Goal: Task Accomplishment & Management: Complete application form

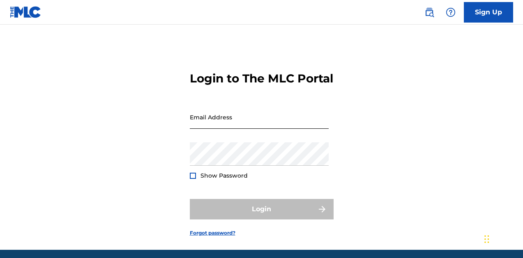
click at [279, 129] on input "Email Address" at bounding box center [259, 117] width 139 height 23
type input "katana_10400"
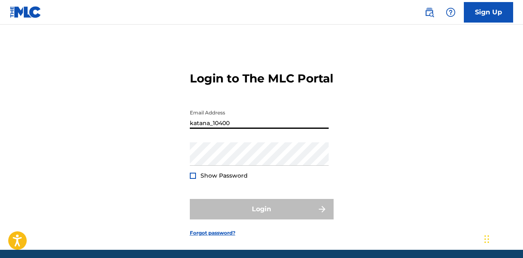
click at [257, 129] on input "katana_10400" at bounding box center [259, 117] width 139 height 23
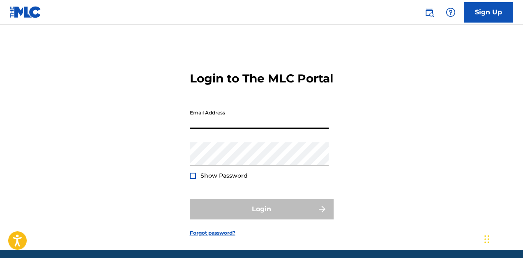
click at [257, 129] on input "Email Address" at bounding box center [259, 117] width 139 height 23
type input "[EMAIL_ADDRESS][DOMAIN_NAME]"
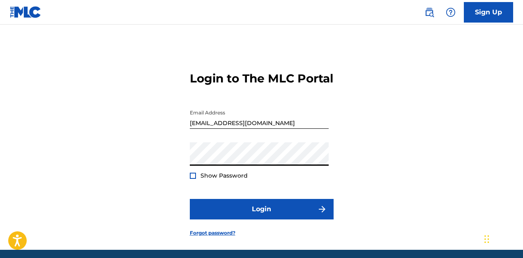
click at [190, 199] on button "Login" at bounding box center [262, 209] width 144 height 21
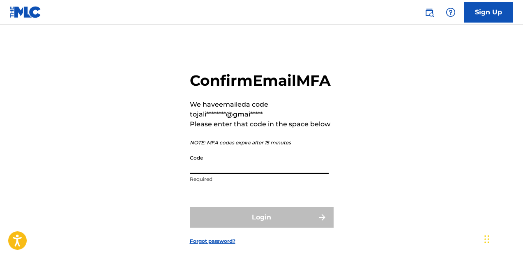
click at [228, 174] on input "Code" at bounding box center [259, 162] width 139 height 23
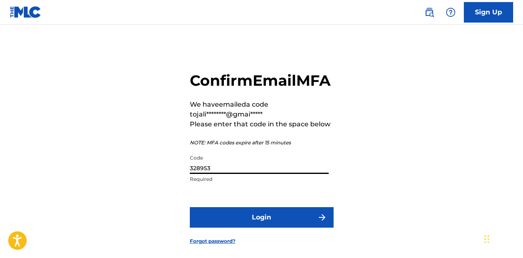
type input "328953"
click at [190, 207] on button "Login" at bounding box center [262, 217] width 144 height 21
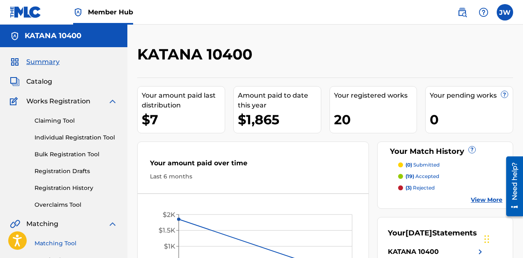
click at [48, 240] on link "Matching Tool" at bounding box center [76, 243] width 83 height 9
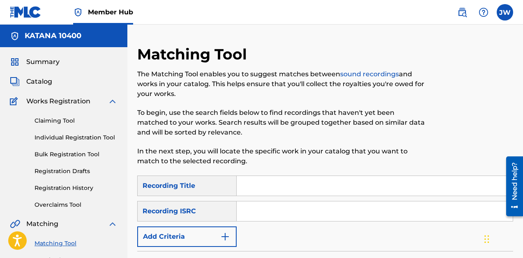
click at [273, 188] on input "Search Form" at bounding box center [375, 186] width 276 height 20
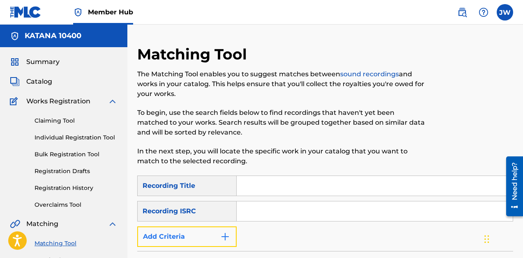
click at [193, 230] on button "Add Criteria" at bounding box center [186, 237] width 99 height 21
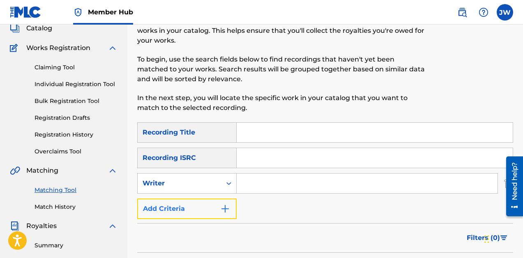
scroll to position [57, 0]
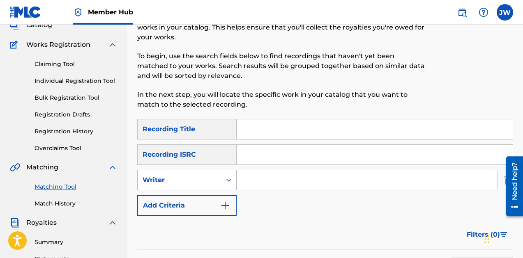
click at [206, 189] on div "Writer" at bounding box center [186, 180] width 99 height 21
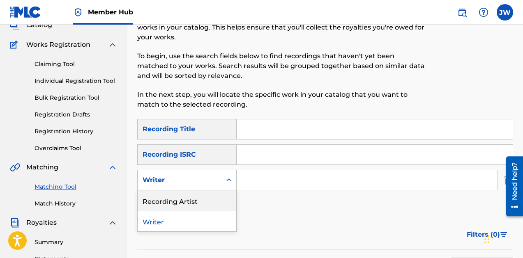
click at [196, 201] on div "Recording Artist" at bounding box center [187, 201] width 99 height 21
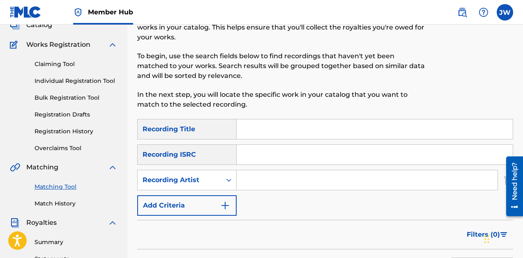
click at [269, 177] on input "Search Form" at bounding box center [367, 180] width 261 height 20
type input "KATANA 10400"
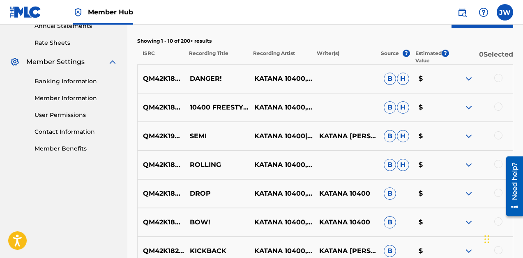
scroll to position [304, 0]
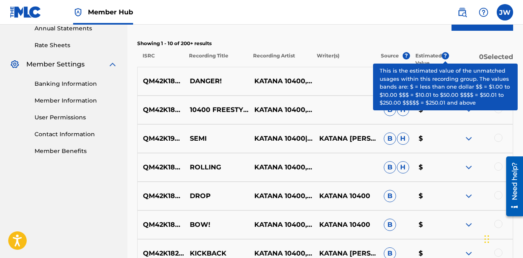
click at [443, 59] on span "?" at bounding box center [445, 55] width 7 height 7
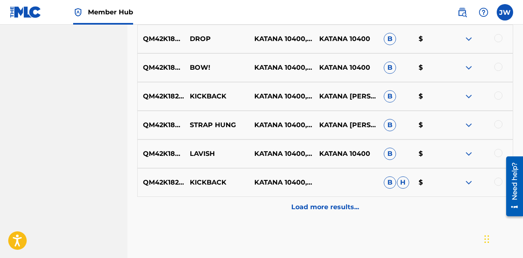
scroll to position [501, 0]
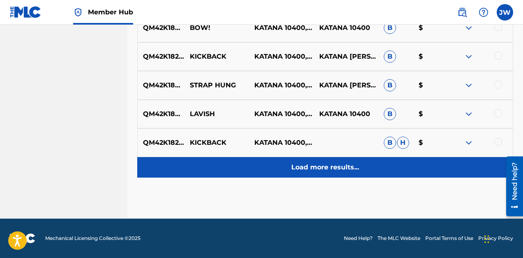
click at [317, 172] on p "Load more results..." at bounding box center [325, 168] width 68 height 10
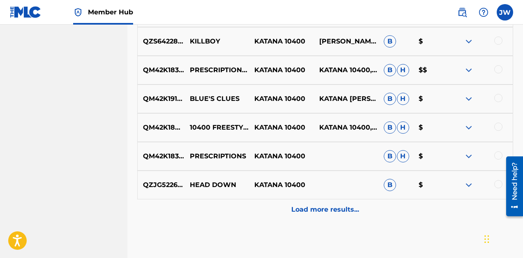
scroll to position [748, 0]
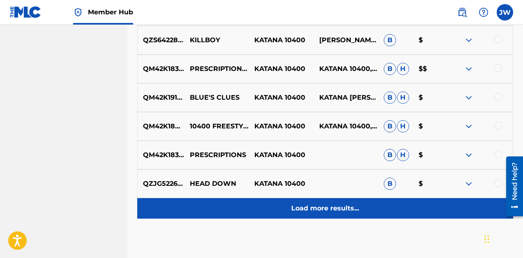
click at [317, 206] on p "Load more results..." at bounding box center [325, 209] width 68 height 10
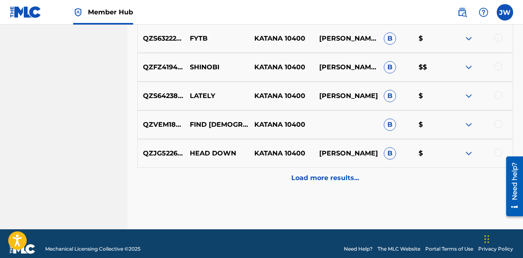
scroll to position [1077, 0]
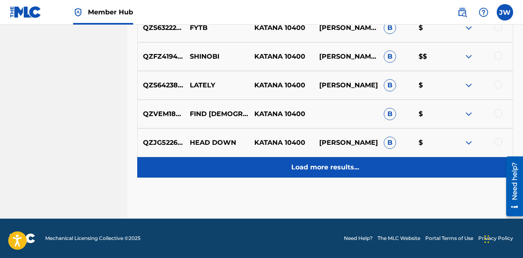
click at [350, 164] on p "Load more results..." at bounding box center [325, 168] width 68 height 10
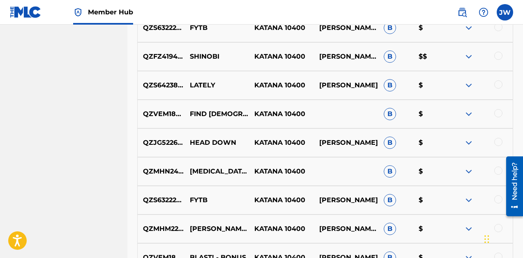
click at [378, 172] on p "B" at bounding box center [395, 172] width 35 height 12
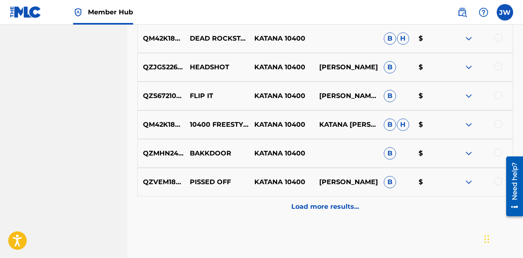
scroll to position [1364, 0]
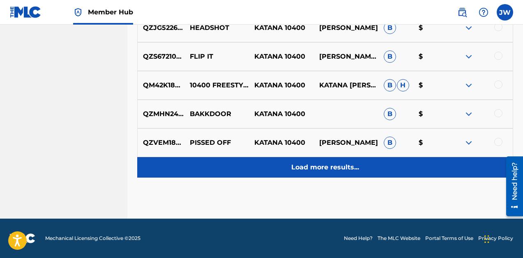
click at [348, 163] on p "Load more results..." at bounding box center [325, 168] width 68 height 10
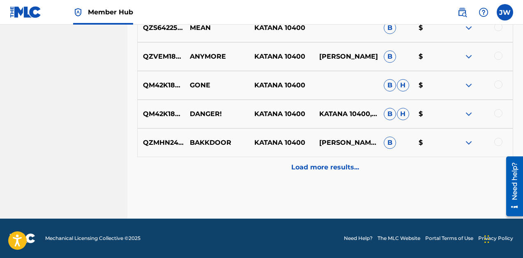
click at [348, 163] on p "Load more results..." at bounding box center [325, 168] width 68 height 10
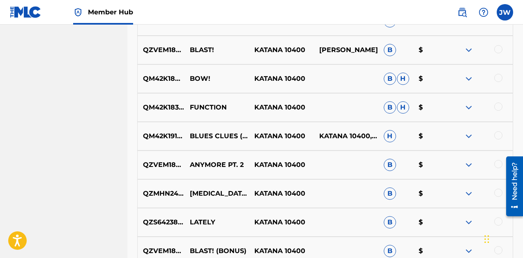
scroll to position [1939, 0]
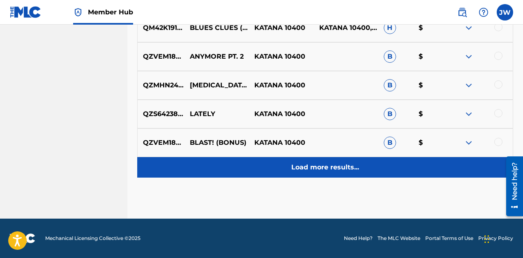
click at [307, 170] on p "Load more results..." at bounding box center [325, 168] width 68 height 10
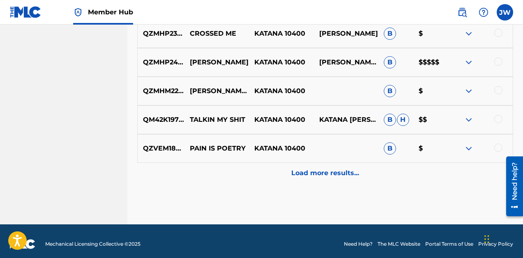
scroll to position [2223, 0]
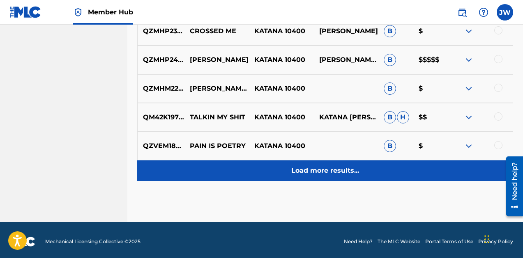
click at [349, 169] on p "Load more results..." at bounding box center [325, 171] width 68 height 10
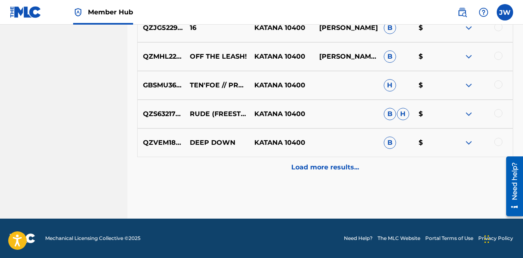
click at [349, 169] on p "Load more results..." at bounding box center [325, 168] width 68 height 10
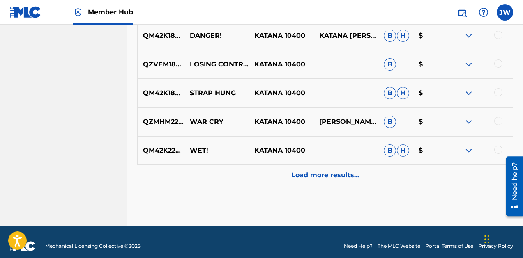
click at [349, 169] on div "Load more results..." at bounding box center [325, 175] width 376 height 21
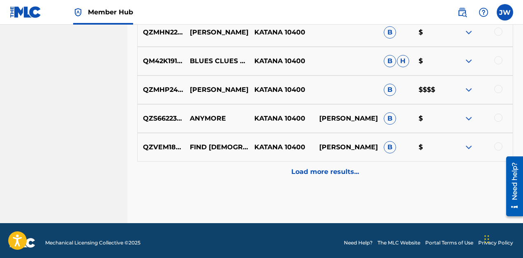
scroll to position [3083, 0]
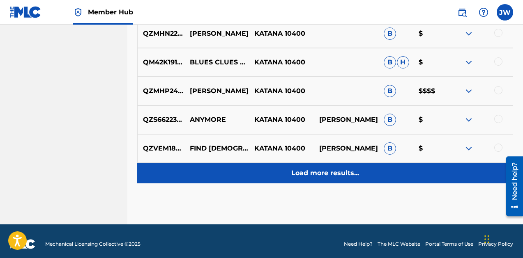
click at [349, 172] on p "Load more results..." at bounding box center [325, 173] width 68 height 10
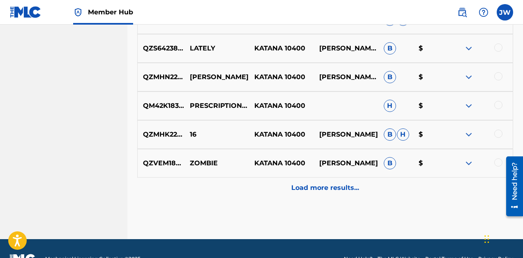
scroll to position [3361, 0]
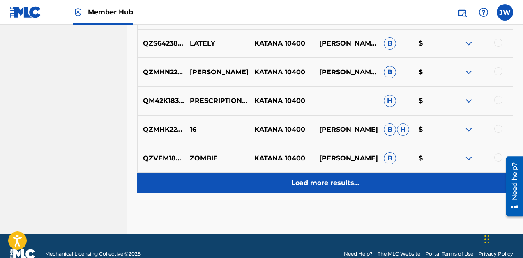
click at [340, 180] on p "Load more results..." at bounding box center [325, 183] width 68 height 10
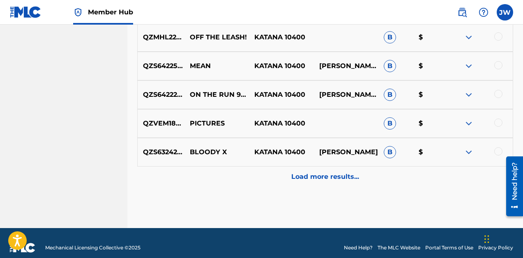
scroll to position [3660, 0]
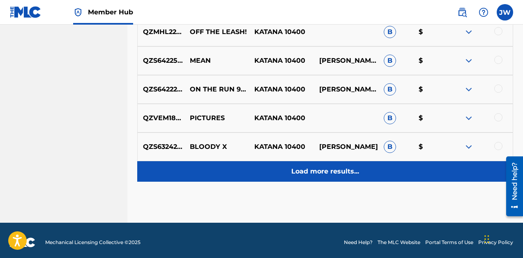
click at [332, 173] on p "Load more results..." at bounding box center [325, 172] width 68 height 10
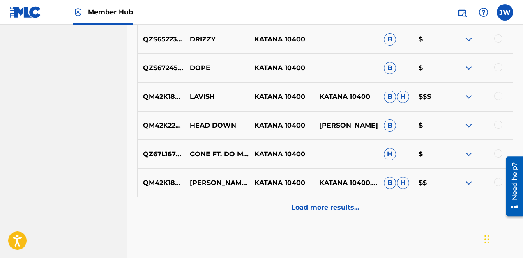
scroll to position [3913, 0]
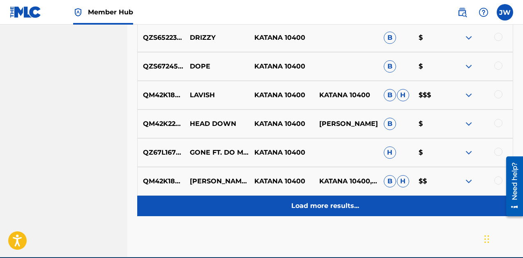
click at [329, 205] on p "Load more results..." at bounding box center [325, 206] width 68 height 10
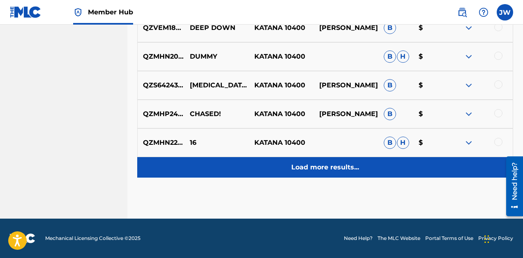
click at [304, 163] on p "Load more results..." at bounding box center [325, 168] width 68 height 10
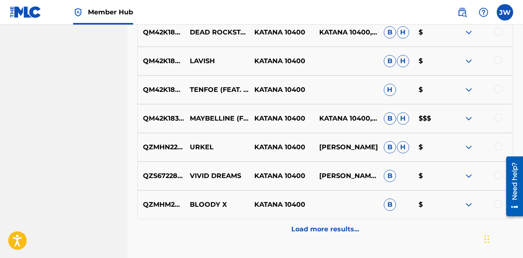
scroll to position [4469, 0]
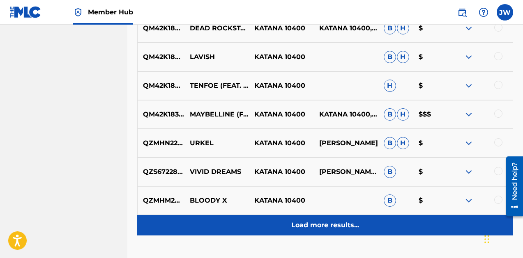
click at [339, 230] on div "Load more results..." at bounding box center [325, 225] width 376 height 21
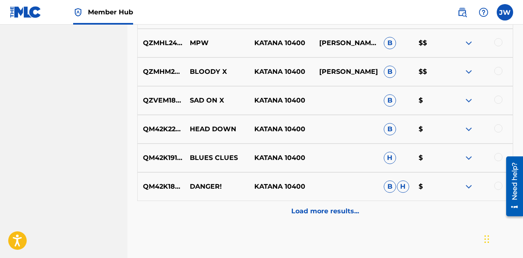
scroll to position [4771, 0]
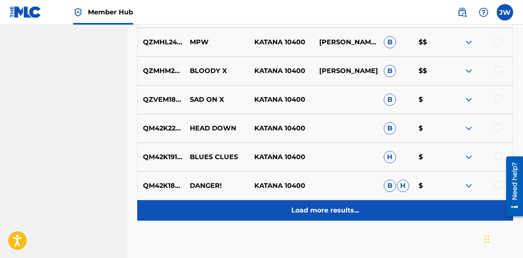
click at [324, 214] on p "Load more results..." at bounding box center [325, 211] width 68 height 10
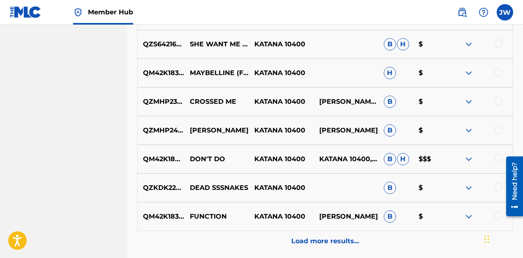
scroll to position [5063, 0]
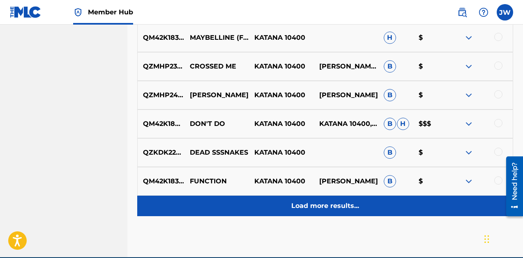
click at [324, 199] on div "Load more results..." at bounding box center [325, 206] width 376 height 21
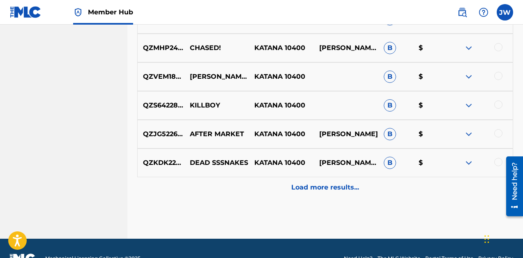
scroll to position [5389, 0]
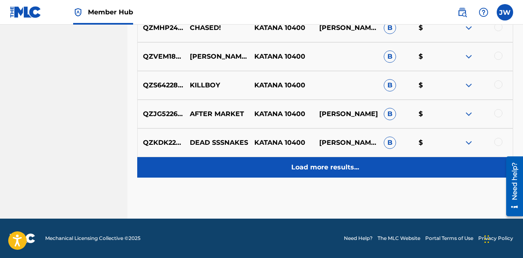
click at [315, 171] on p "Load more results..." at bounding box center [325, 168] width 68 height 10
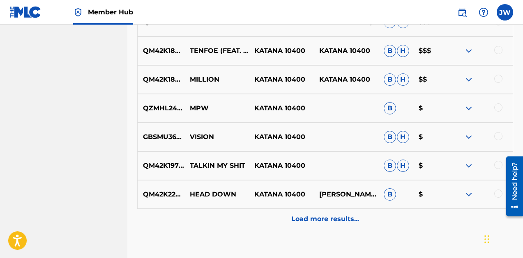
scroll to position [5626, 0]
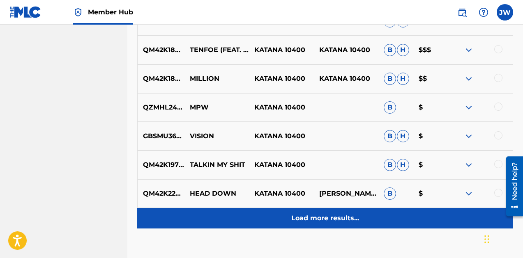
click at [319, 220] on p "Load more results..." at bounding box center [325, 219] width 68 height 10
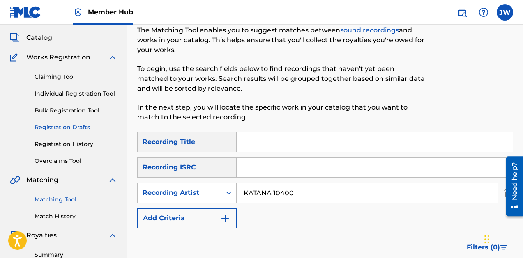
scroll to position [37, 0]
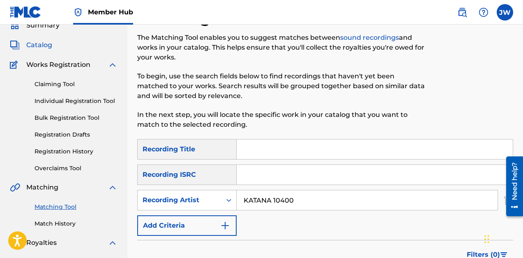
click at [39, 46] on span "Catalog" at bounding box center [39, 45] width 26 height 10
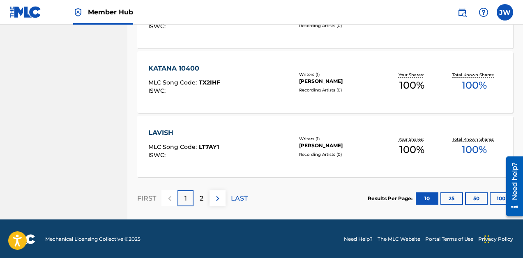
scroll to position [682, 0]
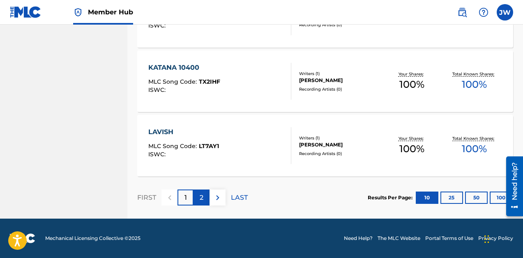
click at [203, 204] on div "2" at bounding box center [201, 198] width 16 height 16
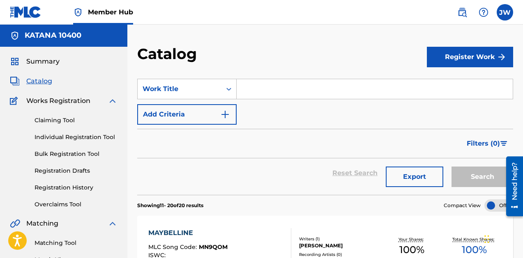
scroll to position [0, 0]
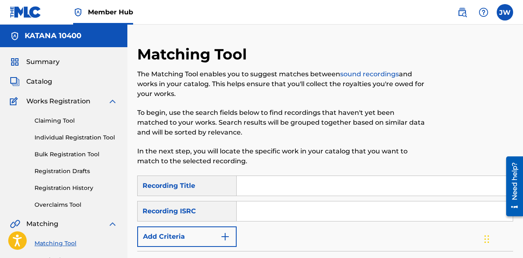
scroll to position [37, 0]
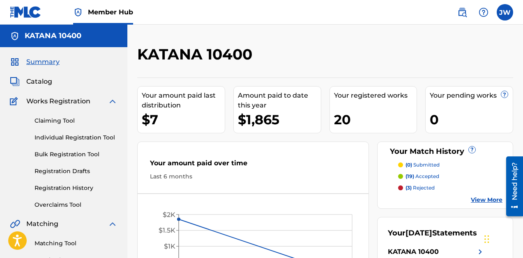
scroll to position [37, 0]
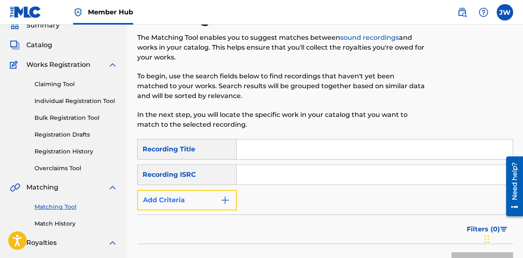
click at [224, 203] on img "Search Form" at bounding box center [225, 201] width 10 height 10
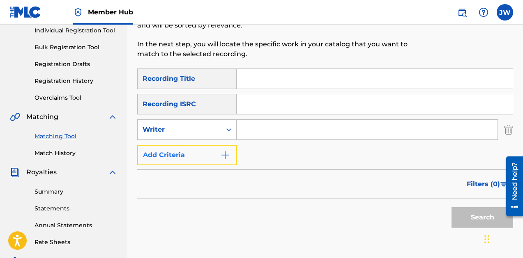
scroll to position [108, 0]
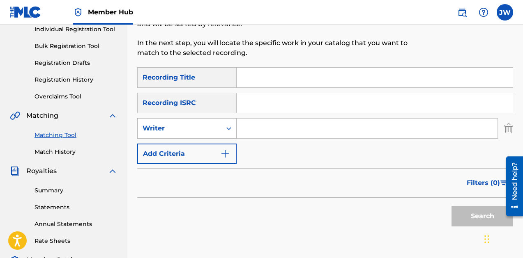
click at [213, 131] on div "Writer" at bounding box center [180, 129] width 74 height 10
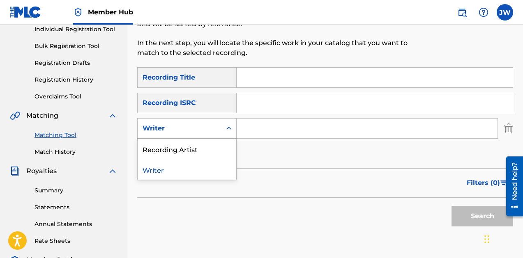
click at [213, 131] on div "Writer" at bounding box center [180, 129] width 74 height 10
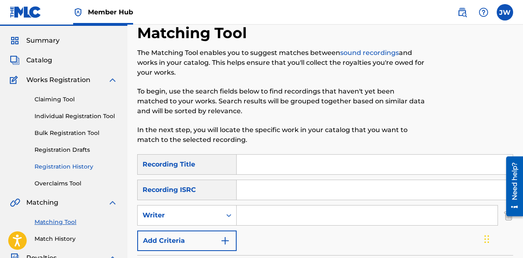
scroll to position [21, 0]
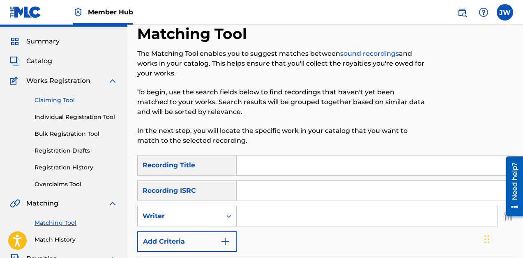
click at [63, 102] on link "Claiming Tool" at bounding box center [76, 100] width 83 height 9
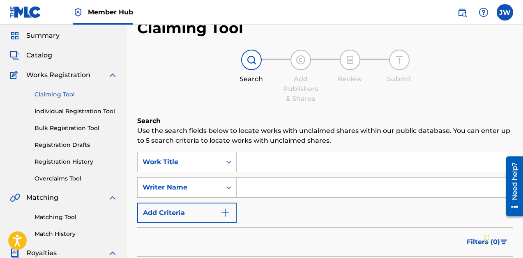
scroll to position [18, 0]
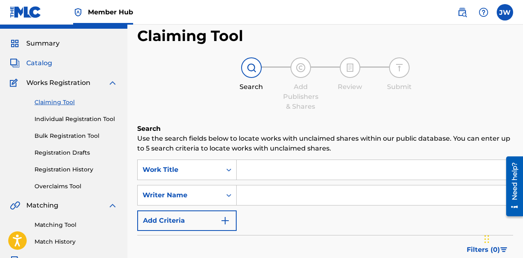
click at [27, 59] on span "Catalog" at bounding box center [39, 63] width 26 height 10
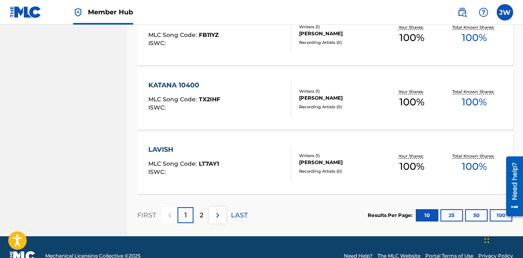
scroll to position [674, 0]
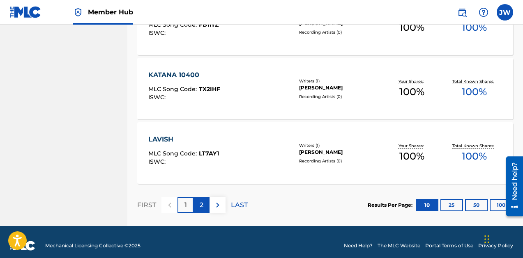
click at [200, 207] on p "2" at bounding box center [202, 205] width 4 height 10
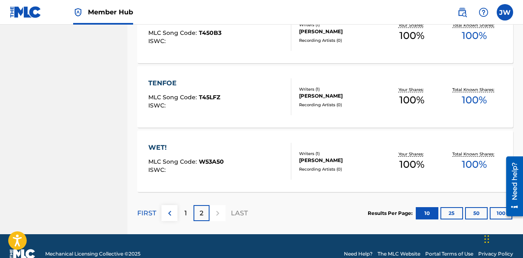
scroll to position [681, 0]
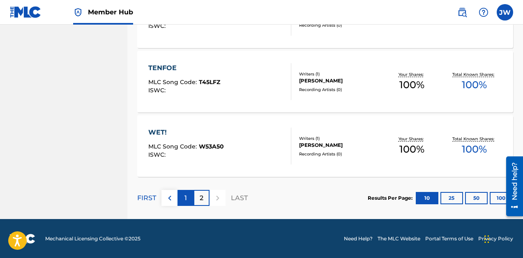
click at [192, 198] on div "1" at bounding box center [185, 198] width 16 height 16
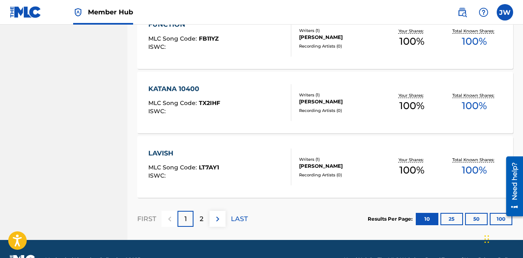
scroll to position [682, 0]
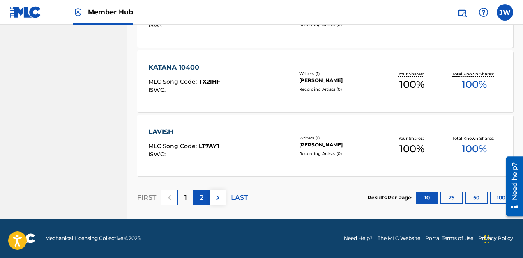
click at [195, 198] on div "2" at bounding box center [201, 198] width 16 height 16
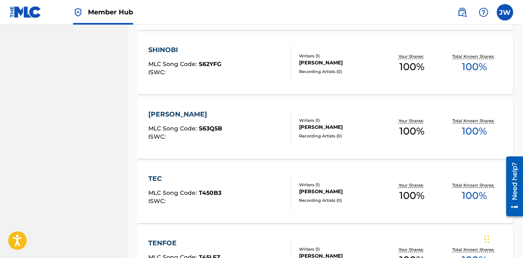
scroll to position [504, 0]
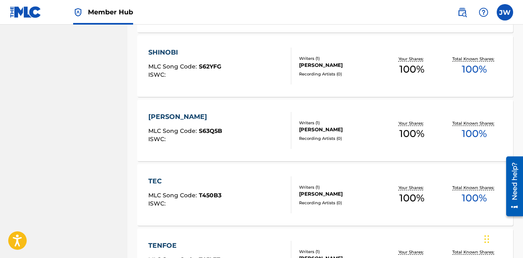
click at [197, 119] on div "SYDNEY SWEENEY" at bounding box center [185, 117] width 74 height 10
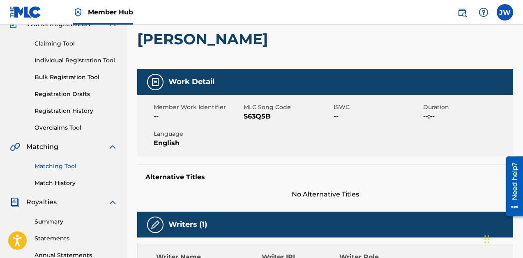
scroll to position [78, 0]
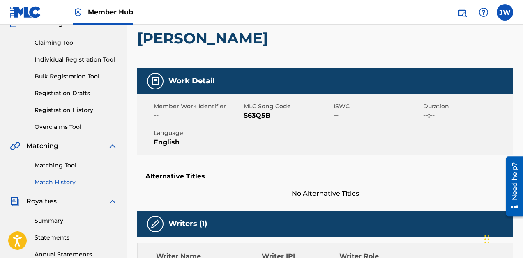
click at [67, 184] on link "Match History" at bounding box center [76, 182] width 83 height 9
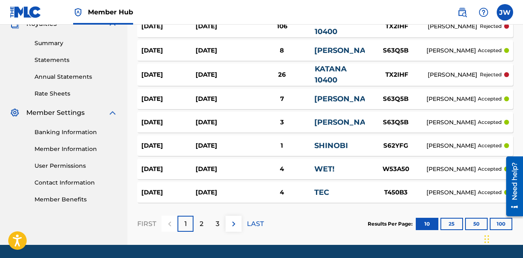
scroll to position [290, 0]
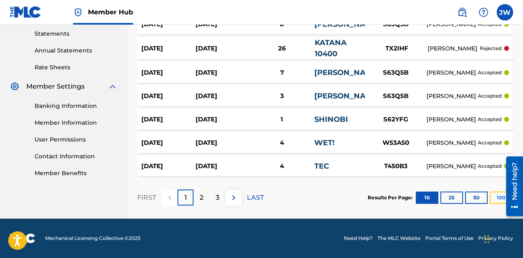
click at [492, 200] on button "100" at bounding box center [501, 198] width 23 height 12
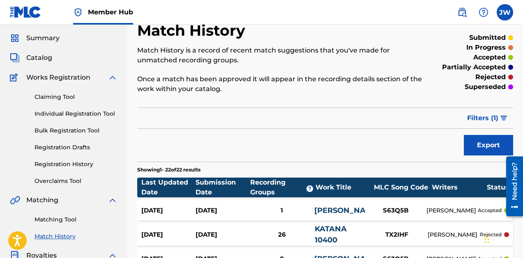
scroll to position [0, 0]
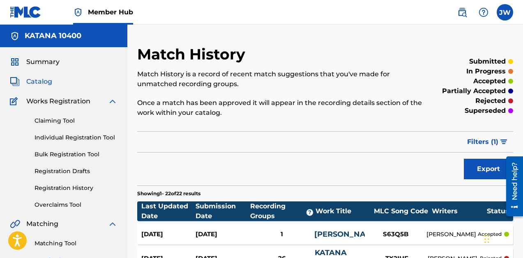
click at [44, 81] on span "Catalog" at bounding box center [39, 82] width 26 height 10
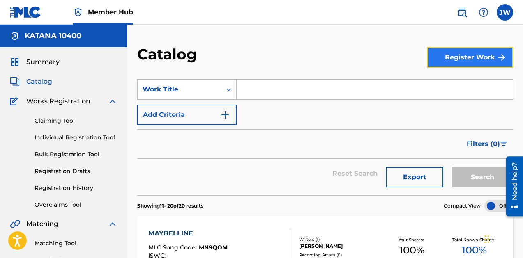
click at [472, 55] on button "Register Work" at bounding box center [470, 57] width 86 height 21
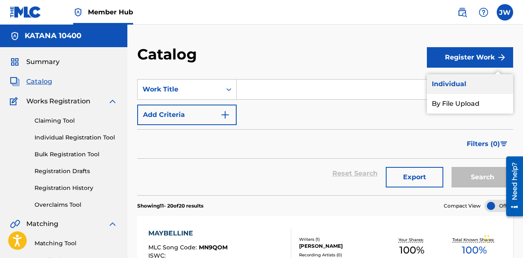
click at [476, 81] on link "Individual" at bounding box center [470, 84] width 86 height 20
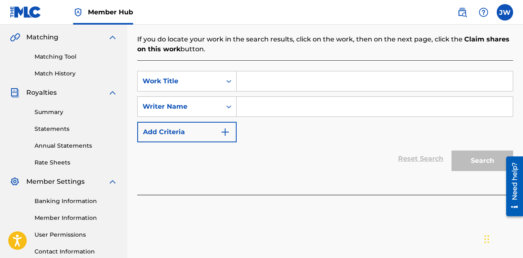
scroll to position [188, 0]
click at [261, 98] on input "Search Form" at bounding box center [375, 106] width 276 height 20
click at [269, 76] on input "Search Form" at bounding box center [375, 81] width 276 height 20
type input "MPW"
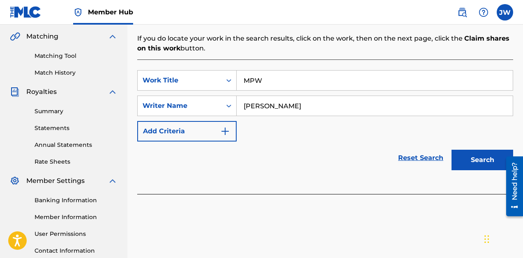
type input "Jalin weems"
click at [451, 150] on button "Search" at bounding box center [482, 160] width 62 height 21
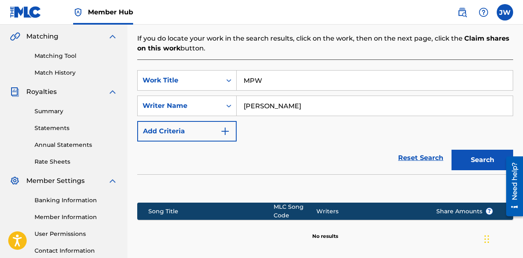
scroll to position [261, 0]
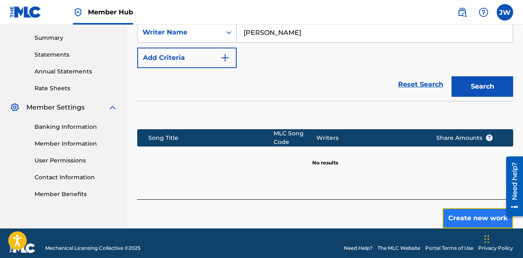
click at [465, 208] on button "Create new work" at bounding box center [477, 218] width 71 height 21
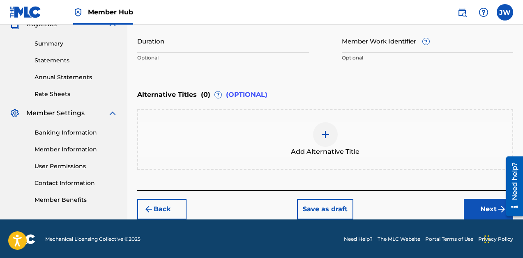
scroll to position [256, 0]
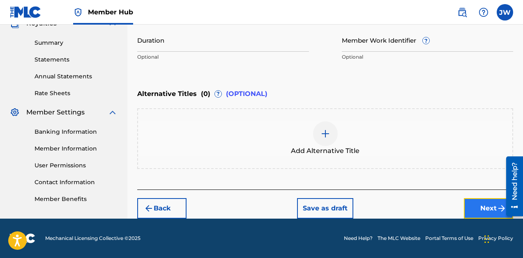
click at [485, 205] on button "Next" at bounding box center [488, 208] width 49 height 21
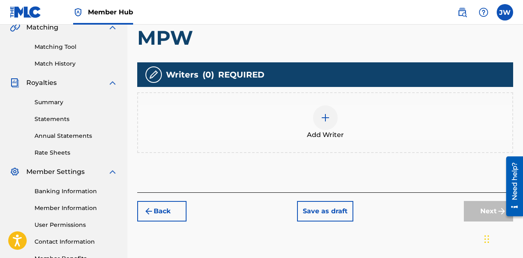
scroll to position [202, 0]
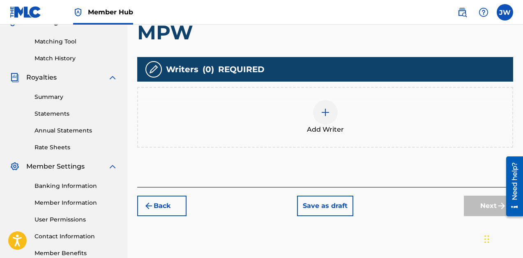
click at [324, 114] on img at bounding box center [325, 113] width 10 height 10
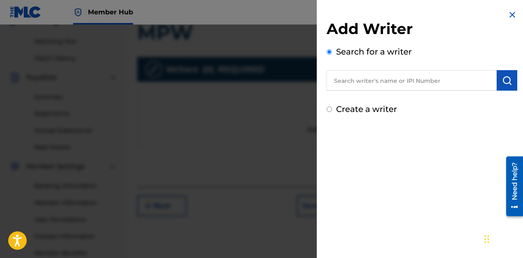
click at [362, 76] on input "text" at bounding box center [412, 80] width 170 height 21
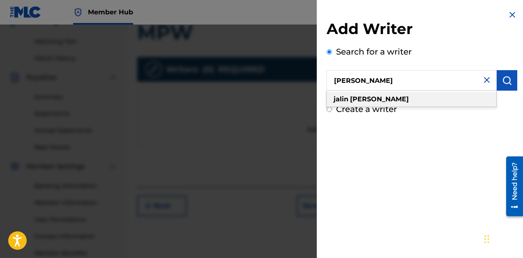
type input "jalin weems"
click at [358, 98] on strong "weems" at bounding box center [379, 99] width 59 height 8
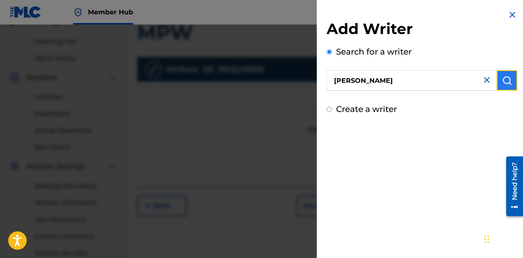
click at [505, 76] on img "submit" at bounding box center [507, 81] width 10 height 10
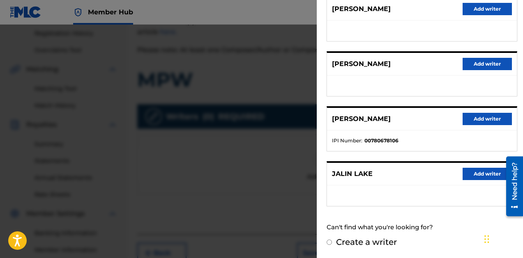
scroll to position [146, 0]
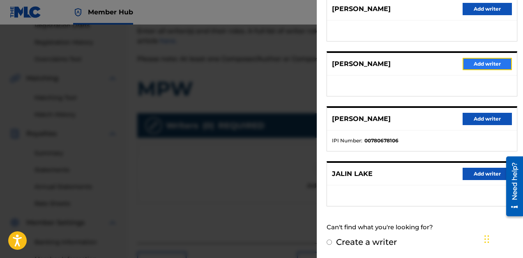
click at [475, 66] on button "Add writer" at bounding box center [486, 64] width 49 height 12
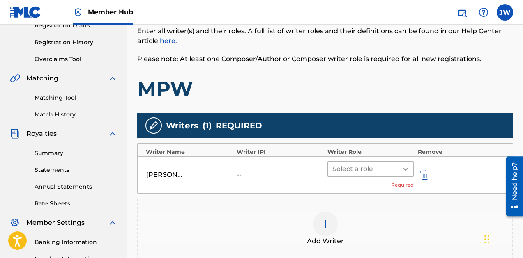
click at [402, 170] on icon at bounding box center [405, 169] width 8 height 8
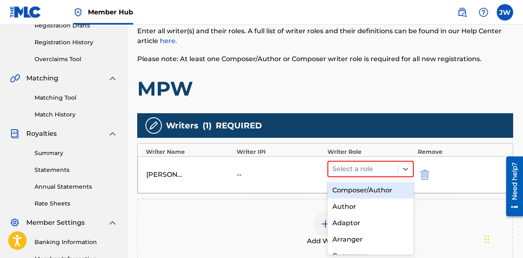
click at [369, 185] on div "Composer/Author" at bounding box center [370, 190] width 86 height 16
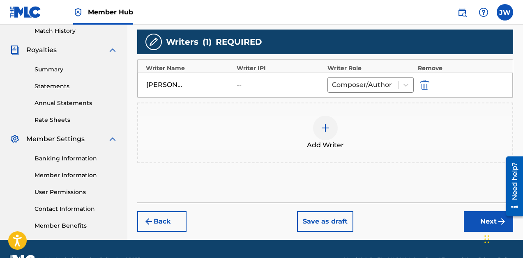
scroll to position [233, 0]
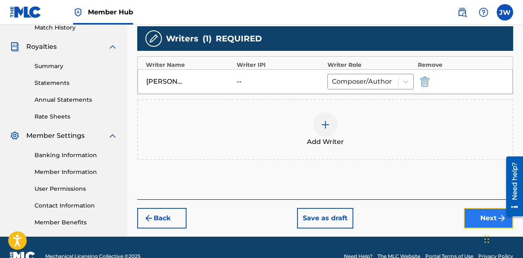
click at [476, 214] on button "Next" at bounding box center [488, 218] width 49 height 21
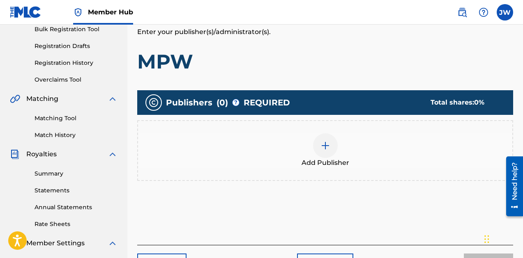
scroll to position [150, 0]
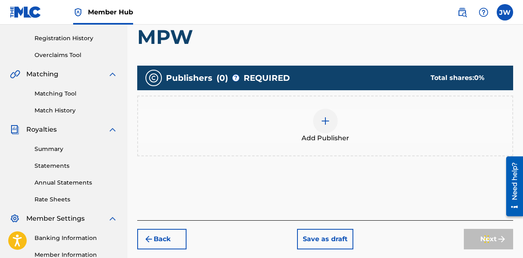
click at [325, 126] on div at bounding box center [325, 121] width 25 height 25
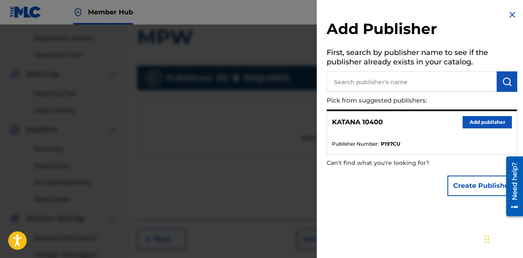
click at [362, 78] on input "text" at bounding box center [412, 81] width 170 height 21
click at [474, 131] on div "KATANA 10400 Add publisher" at bounding box center [422, 122] width 190 height 23
click at [472, 127] on button "Add publisher" at bounding box center [486, 122] width 49 height 12
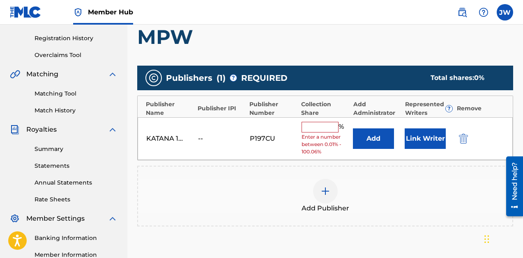
click at [327, 125] on input "text" at bounding box center [319, 127] width 37 height 11
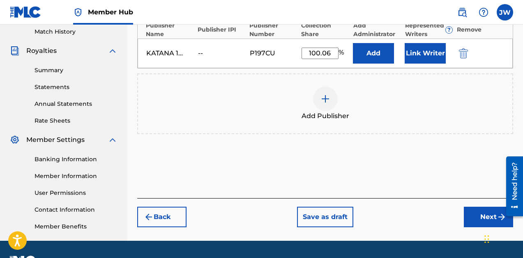
scroll to position [228, 0]
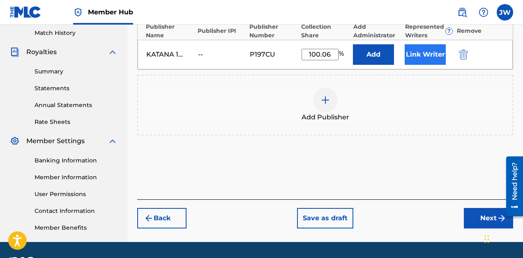
type input "100.06"
click at [426, 60] on button "Link Writer" at bounding box center [425, 54] width 41 height 21
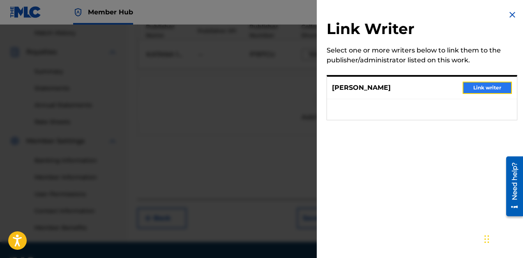
click at [488, 85] on button "Link writer" at bounding box center [486, 88] width 49 height 12
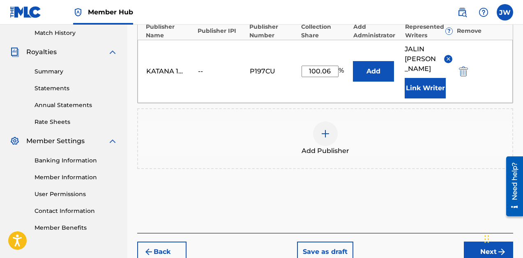
scroll to position [261, 0]
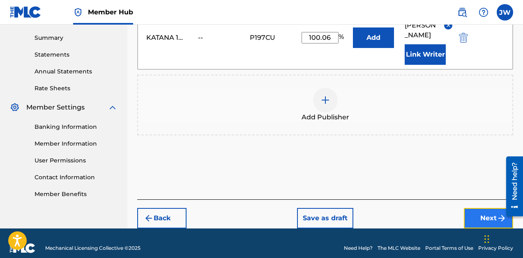
click at [481, 209] on button "Next" at bounding box center [488, 218] width 49 height 21
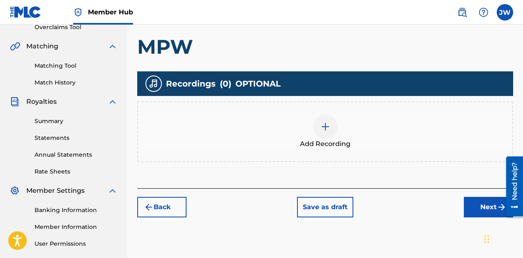
scroll to position [179, 0]
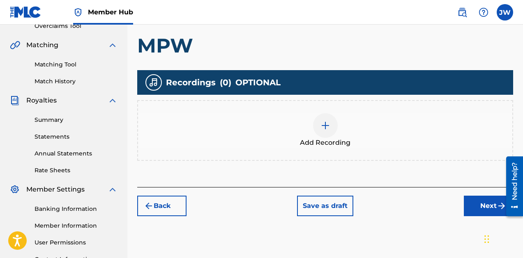
click at [324, 128] on img at bounding box center [325, 126] width 10 height 10
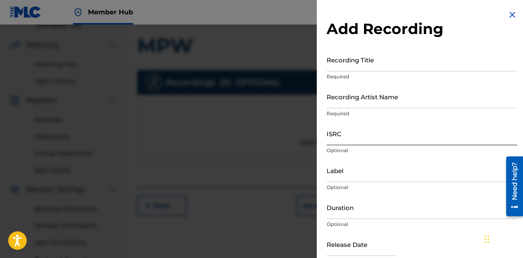
click at [350, 141] on input "ISRC" at bounding box center [422, 133] width 191 height 23
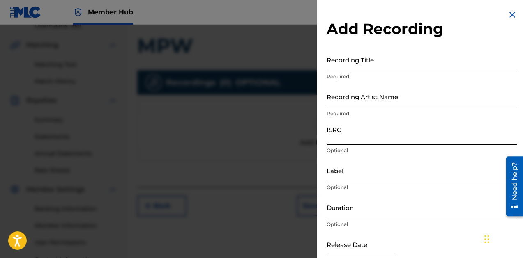
click at [344, 141] on input "ISRC" at bounding box center [422, 133] width 191 height 23
paste input "QZMHL2426498"
type input "QZMHL2426498"
click at [393, 101] on input "Recording Artist Name" at bounding box center [422, 96] width 191 height 23
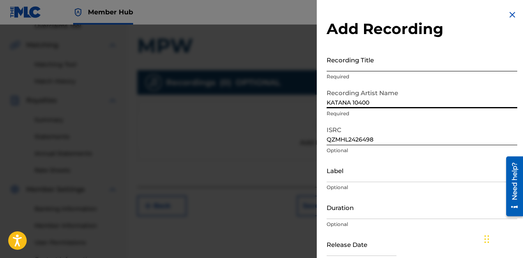
type input "KATANA 10400"
click at [393, 65] on input "Recording Title" at bounding box center [422, 59] width 191 height 23
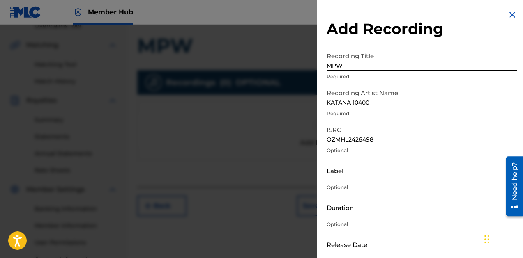
type input "MPW"
click at [369, 181] on input "Label" at bounding box center [422, 170] width 191 height 23
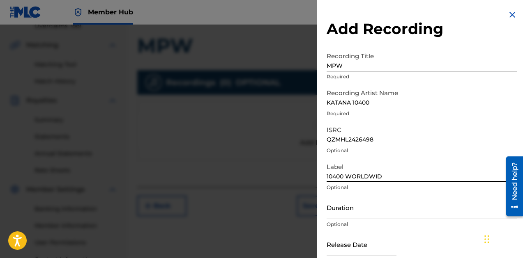
type input "10400 WORLDWIDE"
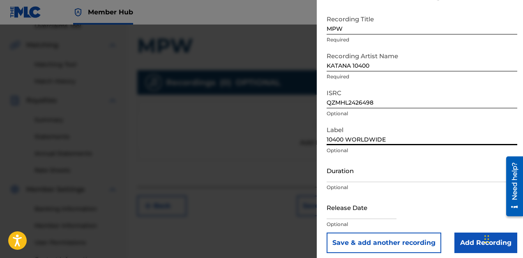
scroll to position [42, 0]
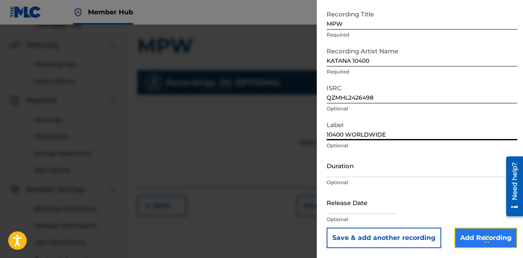
click at [458, 240] on input "Add Recording" at bounding box center [485, 238] width 63 height 21
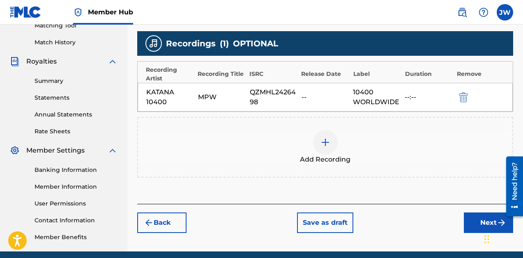
scroll to position [226, 0]
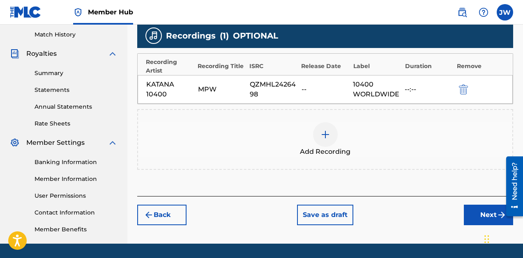
click at [476, 225] on div "Register Work Search Enter Work Details Add Writers Add Publishers & Shares Add…" at bounding box center [325, 31] width 396 height 425
click at [475, 221] on button "Next" at bounding box center [488, 215] width 49 height 21
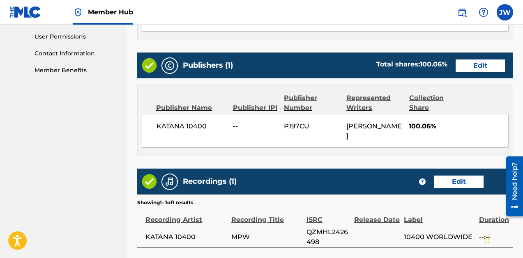
scroll to position [446, 0]
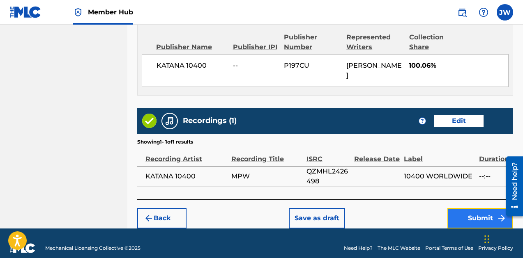
click at [462, 208] on button "Submit" at bounding box center [480, 218] width 66 height 21
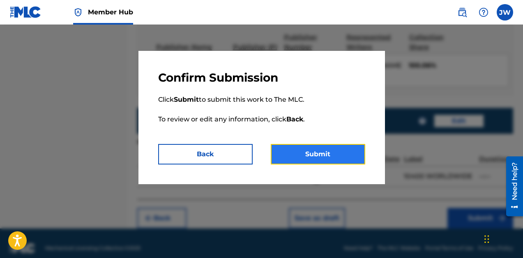
click at [316, 156] on button "Submit" at bounding box center [318, 154] width 94 height 21
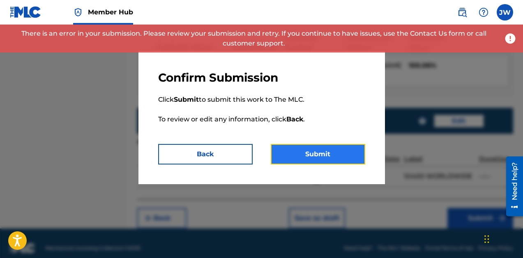
click at [318, 149] on button "Submit" at bounding box center [318, 154] width 94 height 21
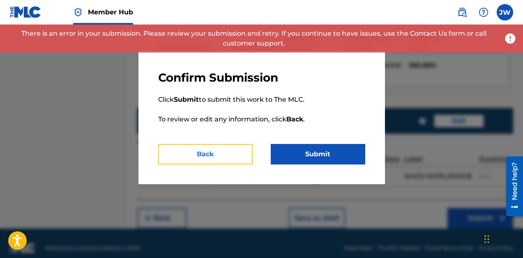
click at [244, 154] on button "Back" at bounding box center [205, 154] width 94 height 21
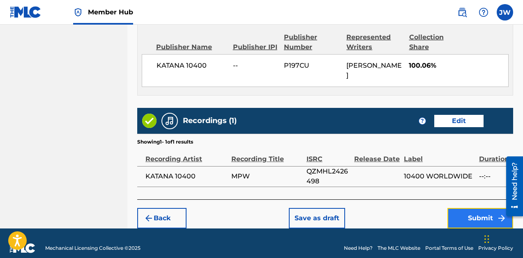
click at [468, 208] on button "Submit" at bounding box center [480, 218] width 66 height 21
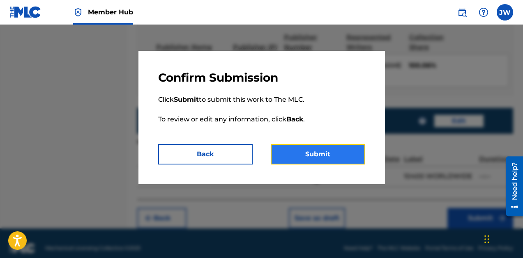
click at [307, 158] on button "Submit" at bounding box center [318, 154] width 94 height 21
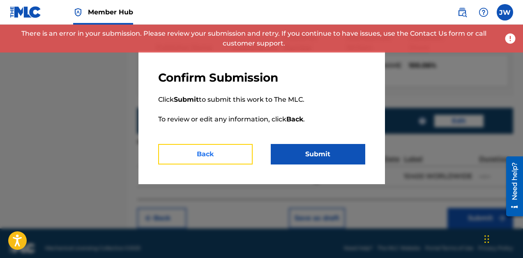
click at [182, 151] on button "Back" at bounding box center [205, 154] width 94 height 21
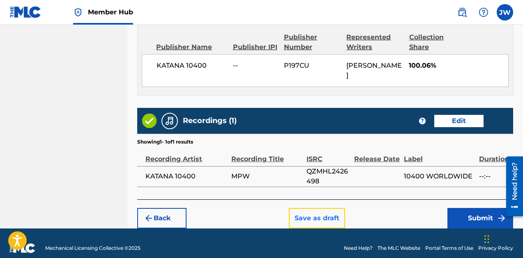
click at [331, 208] on button "Save as draft" at bounding box center [317, 218] width 56 height 21
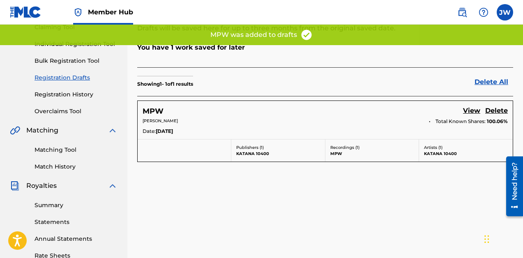
scroll to position [99, 0]
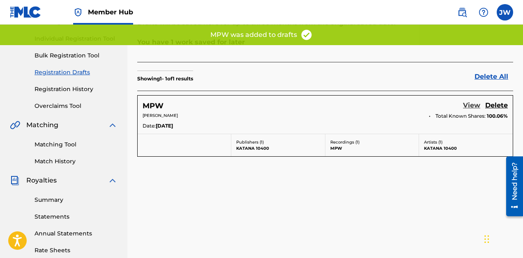
click at [472, 101] on link "View" at bounding box center [471, 106] width 17 height 11
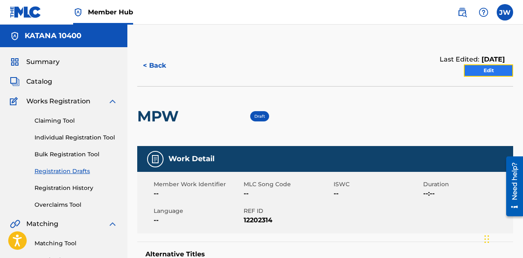
click at [485, 72] on link "Edit" at bounding box center [488, 70] width 49 height 12
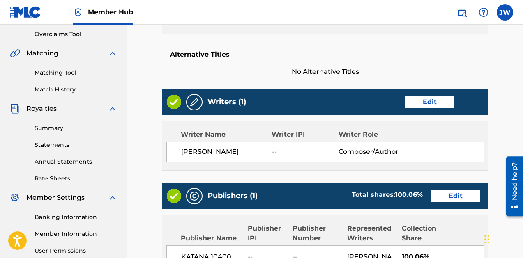
scroll to position [384, 0]
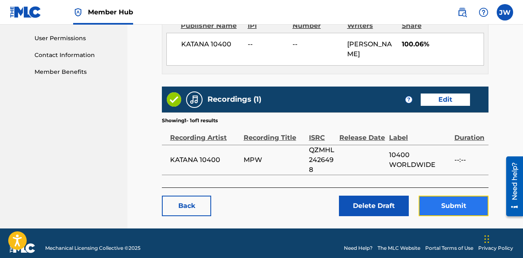
click at [440, 196] on button "Submit" at bounding box center [454, 206] width 70 height 21
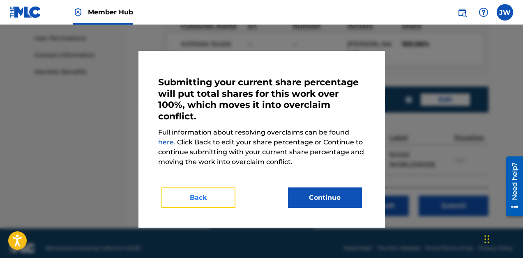
click at [212, 198] on button "Back" at bounding box center [198, 198] width 74 height 21
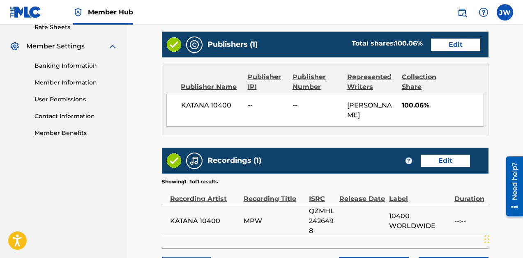
scroll to position [305, 0]
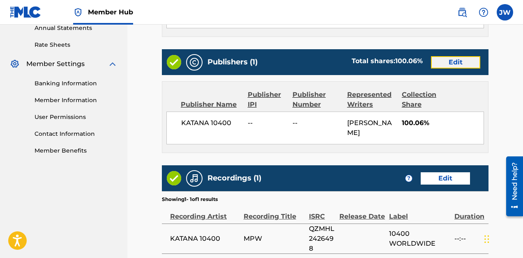
click at [446, 64] on link "Edit" at bounding box center [455, 62] width 49 height 12
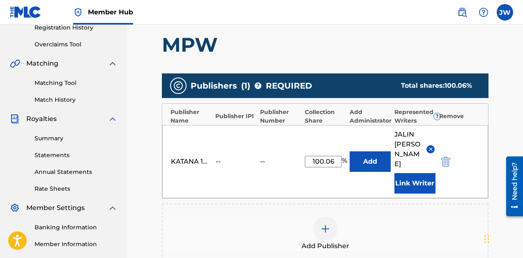
scroll to position [161, 0]
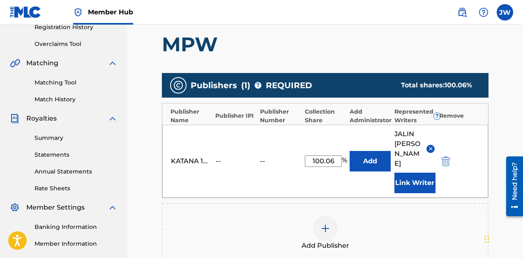
click at [336, 156] on input "100.06" at bounding box center [323, 162] width 37 height 12
type input "100"
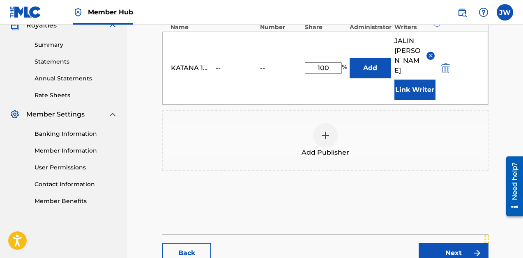
scroll to position [301, 0]
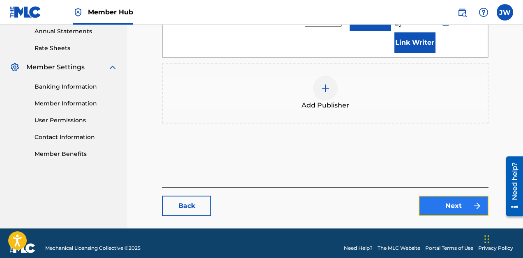
click at [465, 197] on link "Next" at bounding box center [454, 206] width 70 height 21
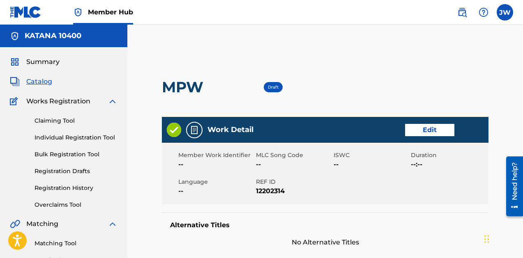
scroll to position [384, 0]
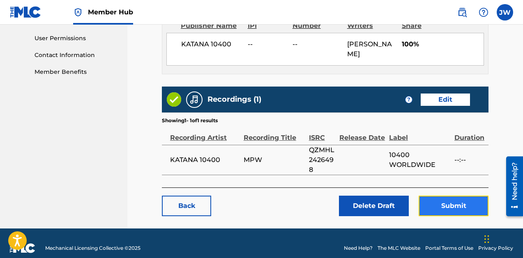
click at [449, 196] on button "Submit" at bounding box center [454, 206] width 70 height 21
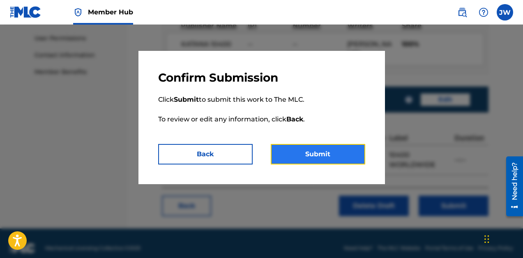
click at [345, 161] on button "Submit" at bounding box center [318, 154] width 94 height 21
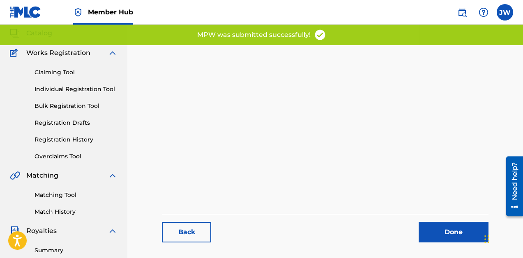
scroll to position [49, 0]
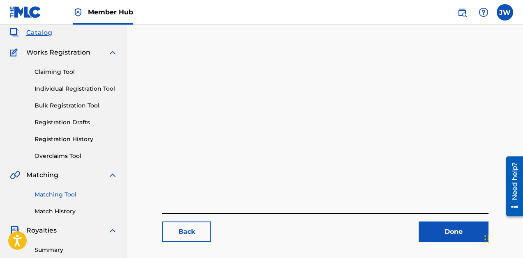
click at [62, 192] on link "Matching Tool" at bounding box center [76, 195] width 83 height 9
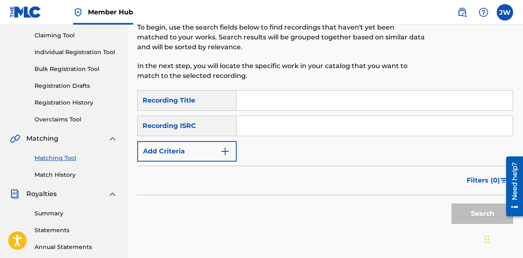
scroll to position [88, 0]
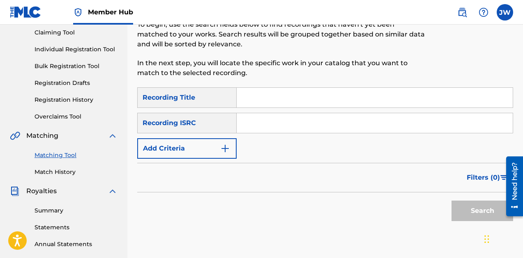
click at [294, 104] on input "Search Form" at bounding box center [375, 98] width 276 height 20
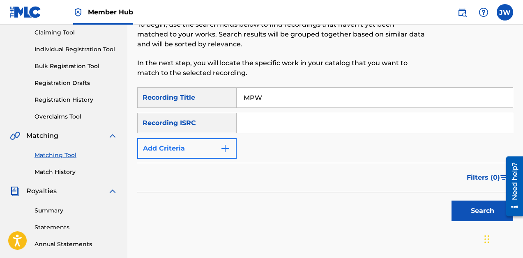
type input "MPW"
click at [218, 150] on button "Add Criteria" at bounding box center [186, 148] width 99 height 21
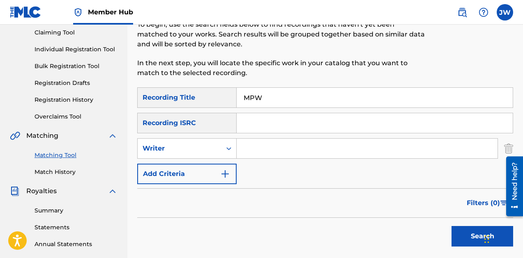
click at [254, 146] on input "Search Form" at bounding box center [367, 149] width 261 height 20
click at [225, 145] on icon "Search Form" at bounding box center [229, 149] width 8 height 8
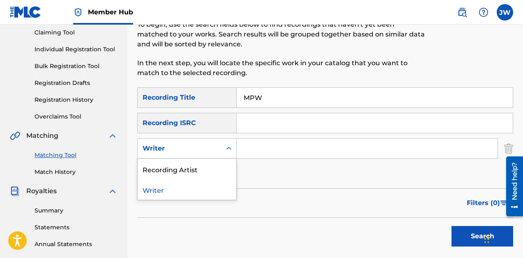
click at [219, 172] on div "Recording Artist" at bounding box center [187, 169] width 99 height 21
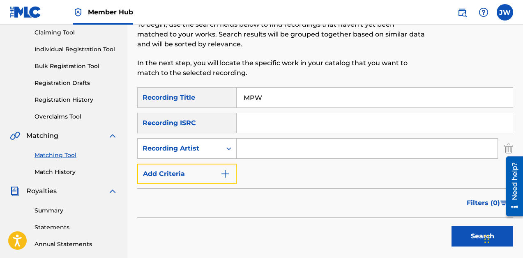
click at [206, 170] on button "Add Criteria" at bounding box center [186, 174] width 99 height 21
click at [206, 170] on div "Add Criteria" at bounding box center [186, 174] width 99 height 21
click at [175, 170] on div "Add Criteria" at bounding box center [186, 174] width 99 height 21
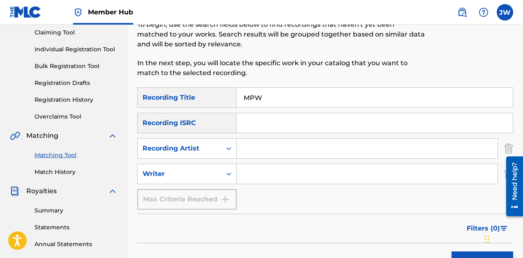
click at [256, 151] on input "Search Form" at bounding box center [367, 149] width 261 height 20
type input "KATANA 10400"
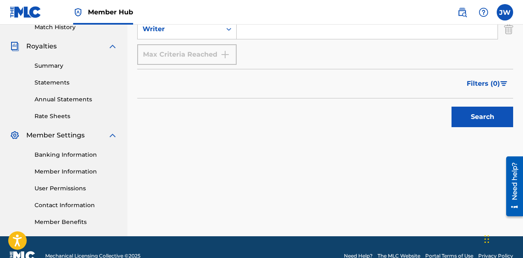
scroll to position [235, 0]
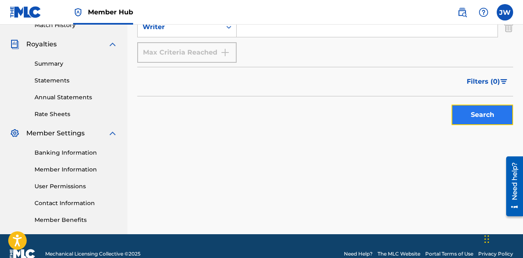
click at [453, 118] on button "Search" at bounding box center [482, 115] width 62 height 21
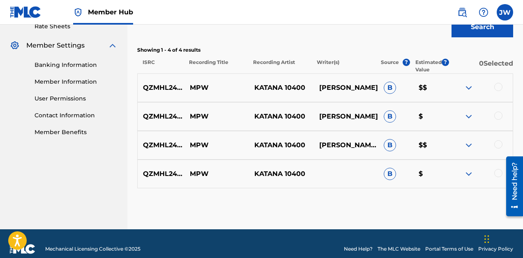
scroll to position [334, 0]
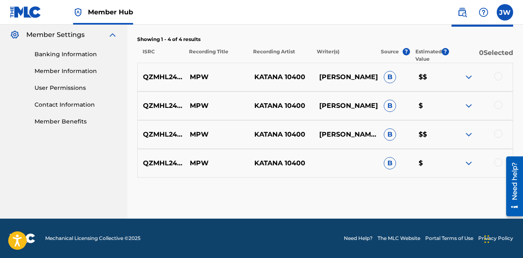
click at [498, 77] on div at bounding box center [498, 76] width 8 height 8
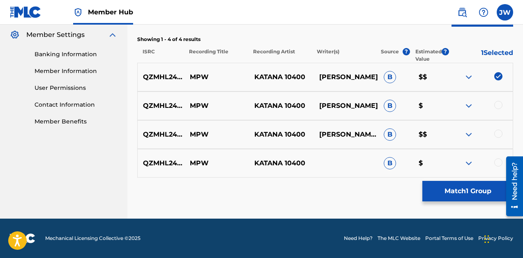
click at [500, 78] on div at bounding box center [480, 77] width 64 height 10
click at [500, 103] on div at bounding box center [498, 105] width 8 height 8
click at [497, 106] on div at bounding box center [480, 106] width 64 height 10
click at [500, 136] on div at bounding box center [498, 134] width 8 height 8
click at [499, 169] on div "QZMHL2426498 MPW KATANA 10400 B $" at bounding box center [325, 163] width 376 height 29
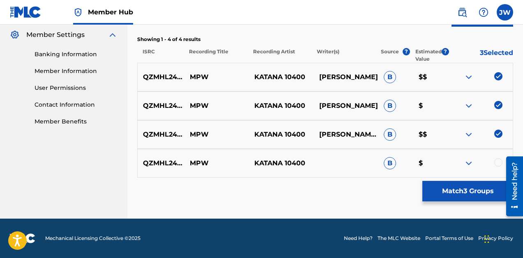
click at [499, 161] on div at bounding box center [498, 163] width 8 height 8
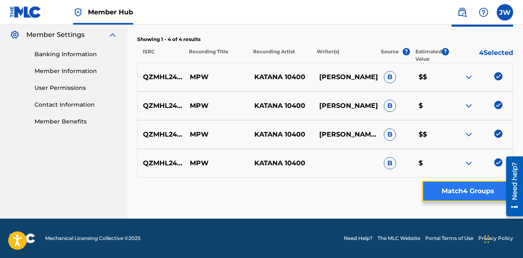
click at [460, 194] on button "Match 4 Groups" at bounding box center [467, 191] width 91 height 21
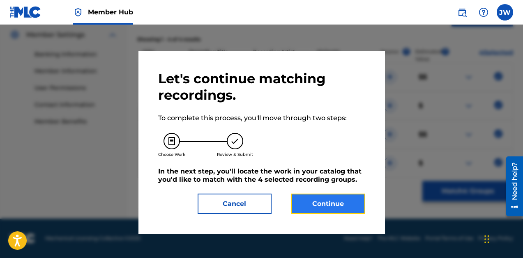
click at [312, 202] on button "Continue" at bounding box center [328, 204] width 74 height 21
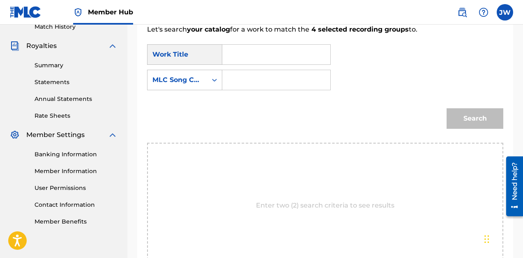
scroll to position [223, 0]
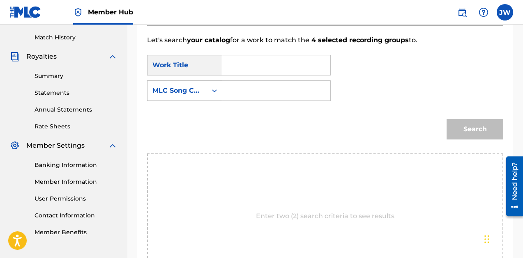
click at [262, 67] on input "Search Form" at bounding box center [276, 65] width 94 height 20
type input "MPW"
click at [207, 97] on div "Search Form" at bounding box center [214, 90] width 15 height 15
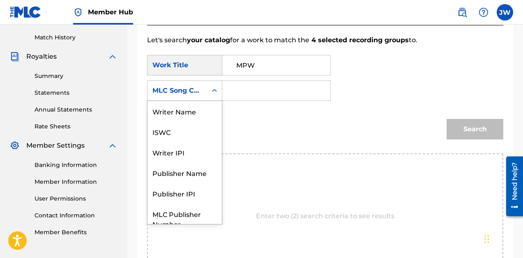
scroll to position [30, 0]
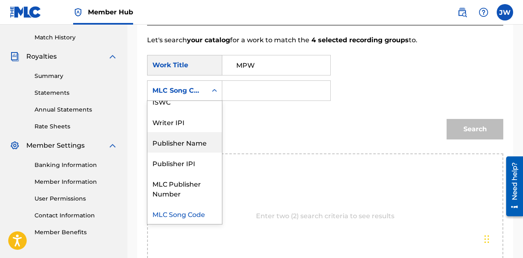
click at [197, 141] on div "Publisher Name" at bounding box center [184, 142] width 74 height 21
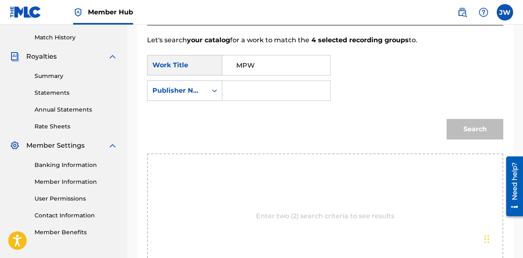
click at [234, 99] on input "Search Form" at bounding box center [276, 91] width 94 height 20
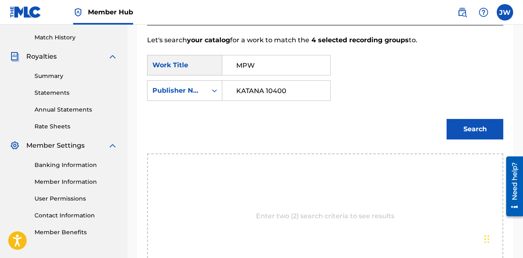
type input "KATANA 10400"
click at [446, 119] on button "Search" at bounding box center [474, 129] width 57 height 21
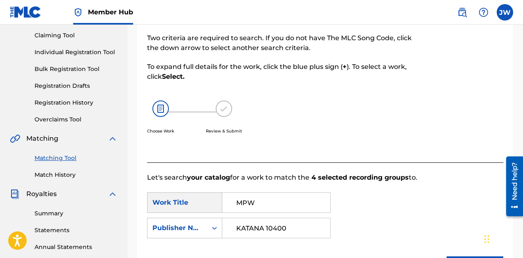
scroll to position [87, 0]
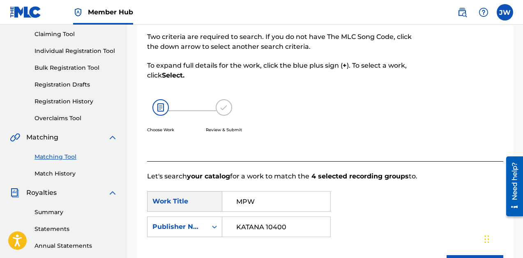
click at [71, 157] on link "Matching Tool" at bounding box center [76, 157] width 83 height 9
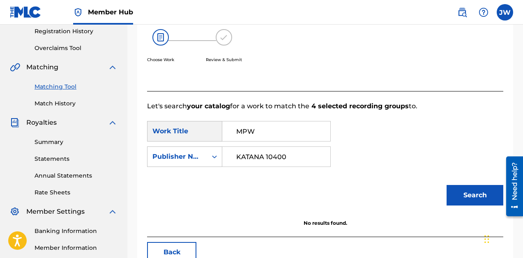
scroll to position [166, 0]
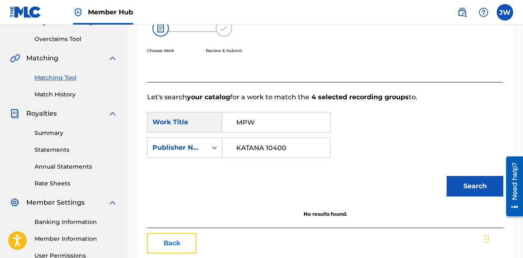
click at [180, 237] on button "Back" at bounding box center [171, 243] width 49 height 21
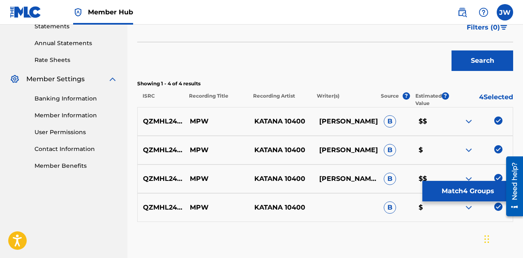
scroll to position [334, 0]
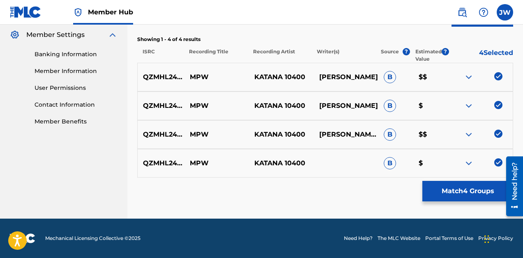
click at [498, 76] on img at bounding box center [498, 76] width 8 height 8
click at [498, 104] on img at bounding box center [498, 105] width 8 height 8
click at [496, 136] on img at bounding box center [498, 134] width 8 height 8
click at [497, 162] on img at bounding box center [498, 163] width 8 height 8
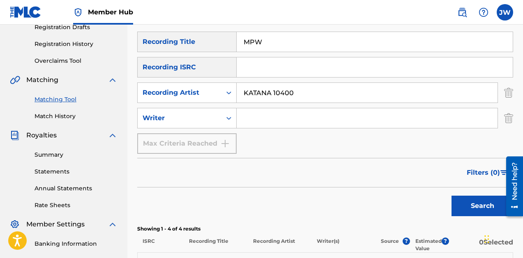
scroll to position [131, 0]
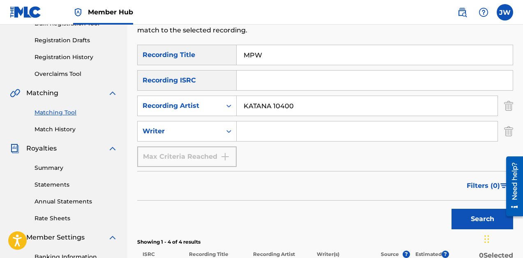
click at [275, 54] on input "MPW" at bounding box center [375, 55] width 276 height 20
type input "shinobi"
click at [451, 209] on button "Search" at bounding box center [482, 219] width 62 height 21
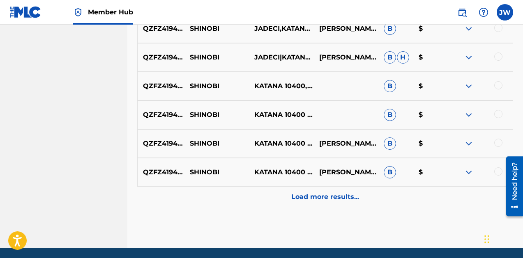
scroll to position [526, 0]
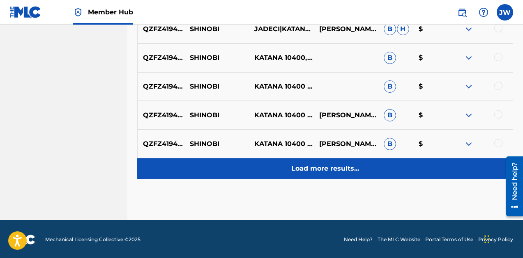
click at [321, 166] on p "Load more results..." at bounding box center [325, 169] width 68 height 10
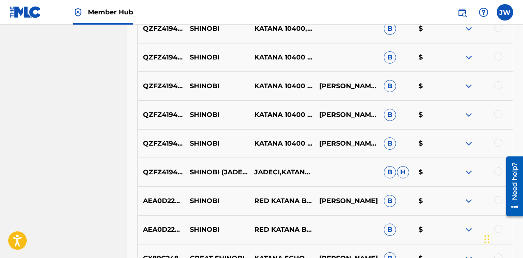
scroll to position [553, 0]
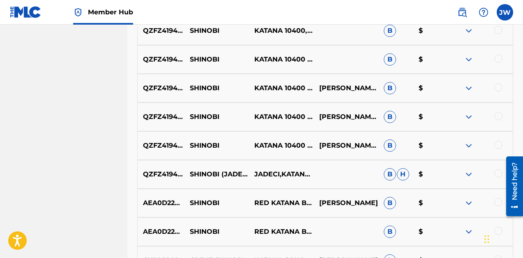
click at [498, 173] on div at bounding box center [498, 174] width 8 height 8
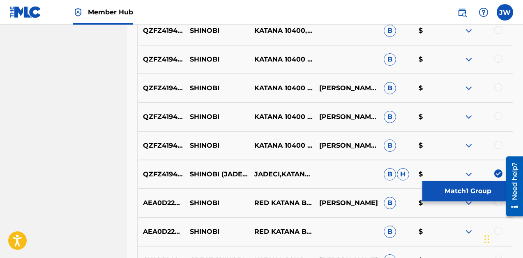
click at [499, 148] on div at bounding box center [498, 145] width 8 height 8
click at [498, 117] on div at bounding box center [498, 116] width 8 height 8
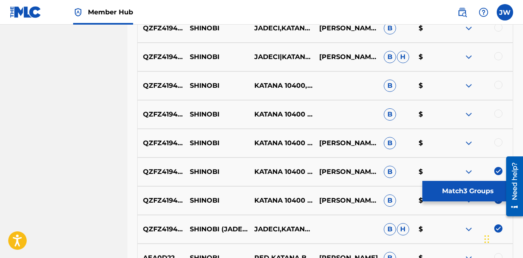
scroll to position [499, 0]
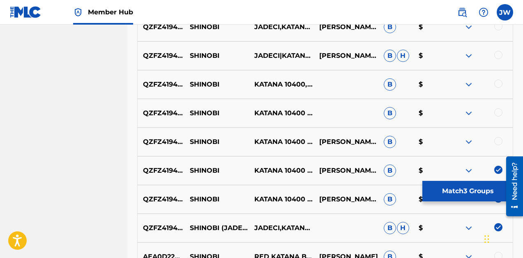
click at [498, 142] on div at bounding box center [498, 141] width 8 height 8
click at [497, 115] on div at bounding box center [498, 112] width 8 height 8
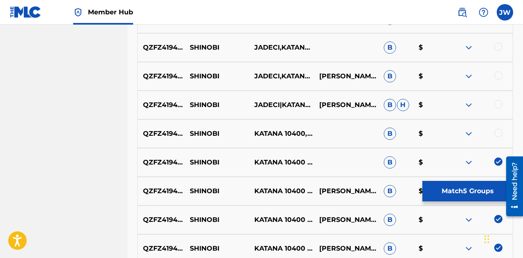
scroll to position [449, 0]
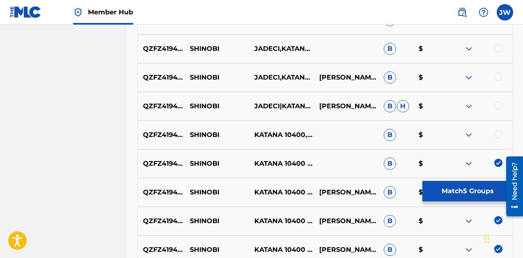
click at [500, 137] on div at bounding box center [498, 134] width 8 height 8
click at [498, 112] on div "QZFZ41945656 SHINOBI JADECI|KATANA 10400 JALIN WEEMS, JULIO TEXTOR B H $" at bounding box center [325, 106] width 376 height 29
click at [498, 104] on div at bounding box center [498, 105] width 8 height 8
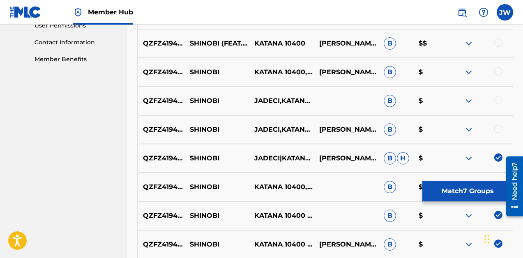
click at [499, 130] on div at bounding box center [498, 129] width 8 height 8
click at [499, 101] on div at bounding box center [498, 100] width 8 height 8
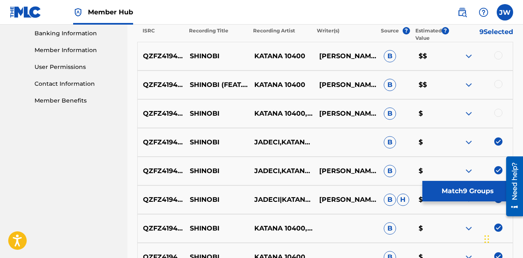
scroll to position [354, 0]
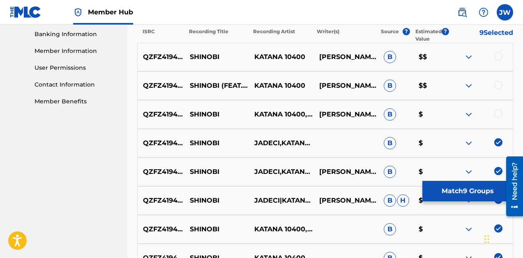
click at [497, 115] on div at bounding box center [498, 114] width 8 height 8
click at [500, 82] on div at bounding box center [498, 85] width 8 height 8
click at [496, 52] on div at bounding box center [480, 57] width 64 height 10
click at [496, 58] on div at bounding box center [498, 56] width 8 height 8
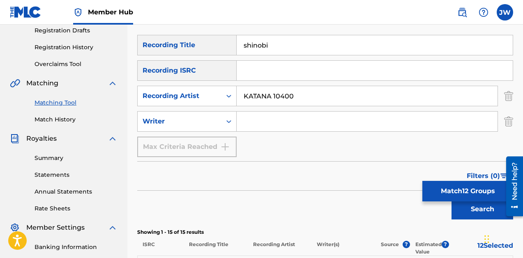
scroll to position [125, 0]
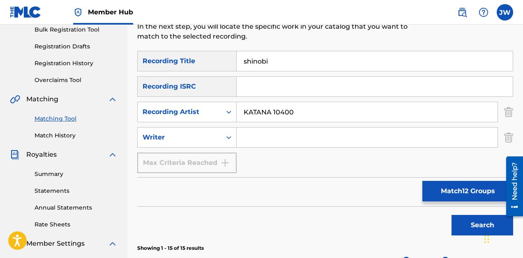
click at [299, 115] on input "KATANA 10400" at bounding box center [367, 112] width 261 height 20
type input "Jadeci"
click at [451, 215] on button "Search" at bounding box center [482, 225] width 62 height 21
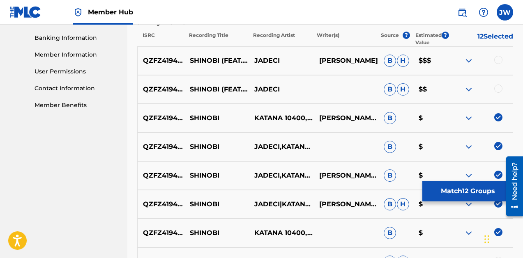
scroll to position [352, 0]
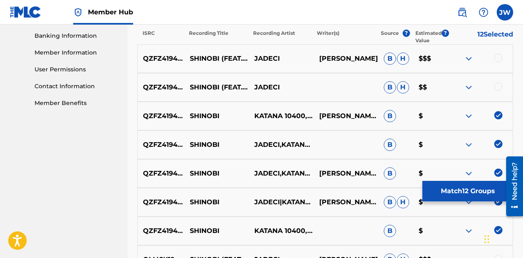
click at [495, 58] on div at bounding box center [498, 58] width 8 height 8
click at [499, 85] on div at bounding box center [498, 87] width 8 height 8
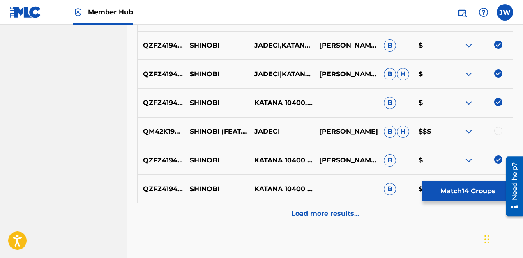
scroll to position [482, 0]
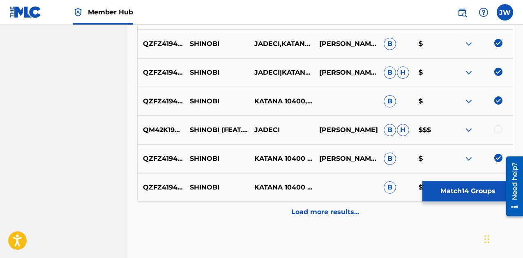
click at [498, 129] on div at bounding box center [498, 129] width 8 height 8
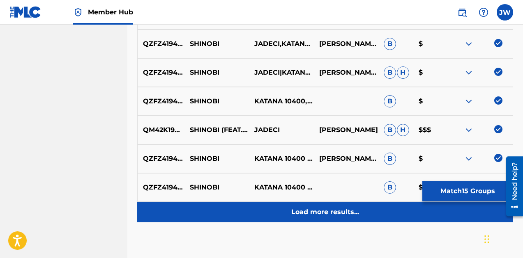
click at [326, 208] on p "Load more results..." at bounding box center [325, 212] width 68 height 10
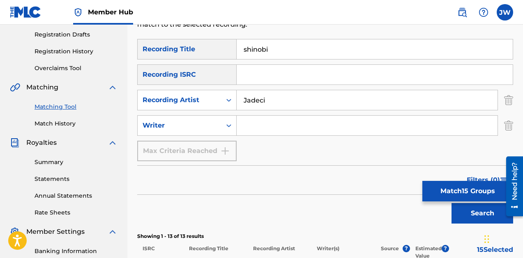
scroll to position [131, 0]
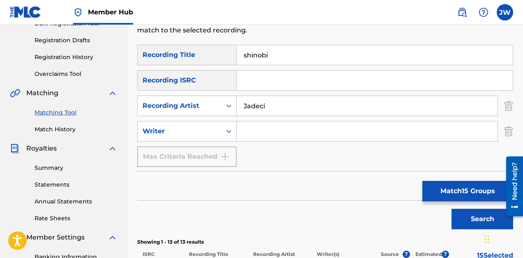
click at [285, 108] on input "Jadeci" at bounding box center [367, 106] width 261 height 20
click at [262, 125] on input "Search Form" at bounding box center [367, 132] width 261 height 20
type input "julio textor"
click at [451, 209] on button "Search" at bounding box center [482, 219] width 62 height 21
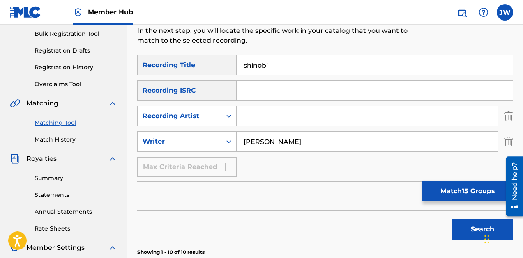
scroll to position [122, 0]
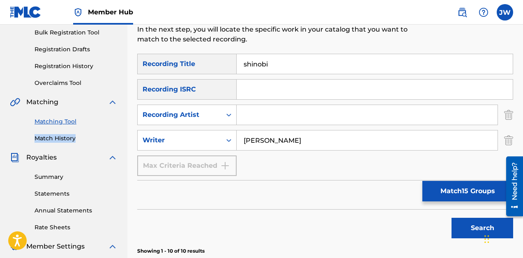
click at [317, 64] on input "shinobi" at bounding box center [375, 64] width 276 height 20
click at [317, 64] on input "Search Form" at bounding box center [375, 64] width 276 height 20
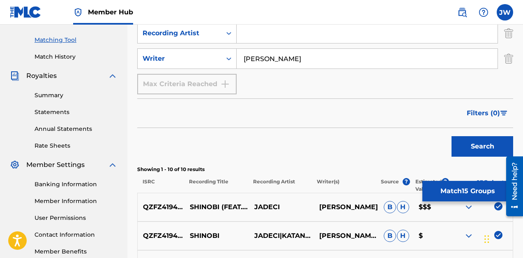
scroll to position [233, 0]
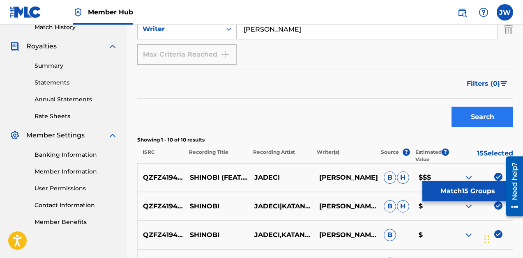
type input "bagz"
click at [476, 114] on button "Search" at bounding box center [482, 117] width 62 height 21
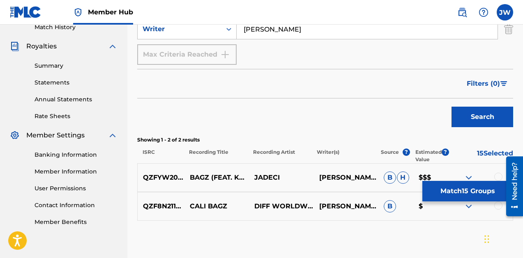
scroll to position [276, 0]
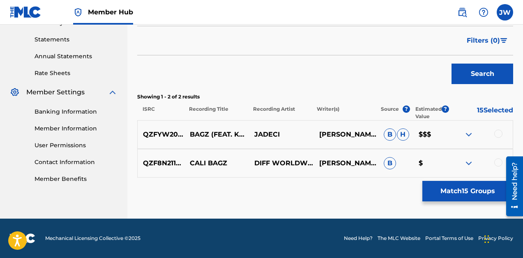
click at [499, 134] on div at bounding box center [498, 134] width 8 height 8
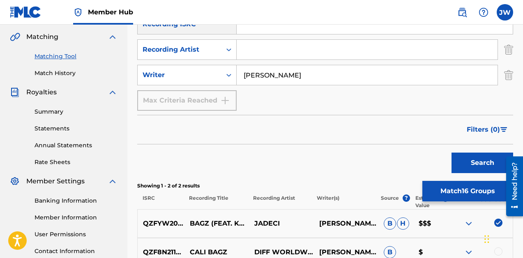
click at [423, 85] on input "julio textor" at bounding box center [367, 75] width 261 height 20
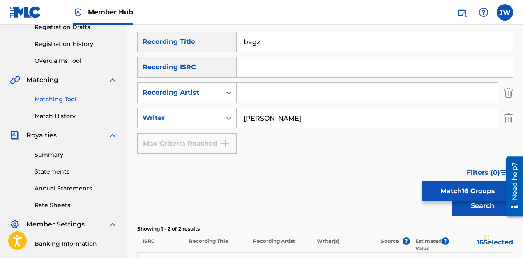
scroll to position [143, 0]
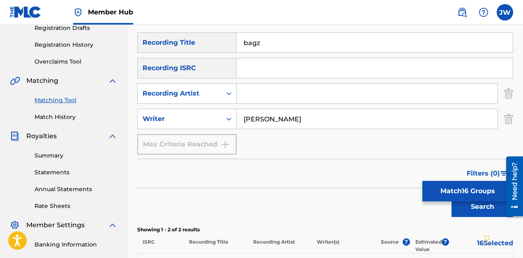
click at [310, 122] on input "julio textor" at bounding box center [367, 119] width 261 height 20
click at [281, 93] on input "Search Form" at bounding box center [367, 94] width 261 height 20
click at [451, 197] on button "Search" at bounding box center [482, 207] width 62 height 21
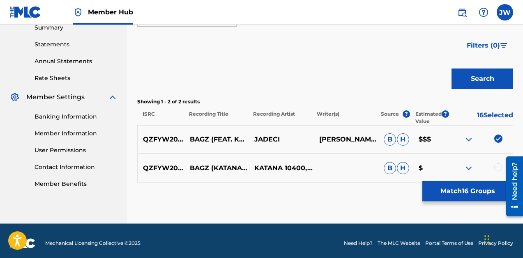
scroll to position [276, 0]
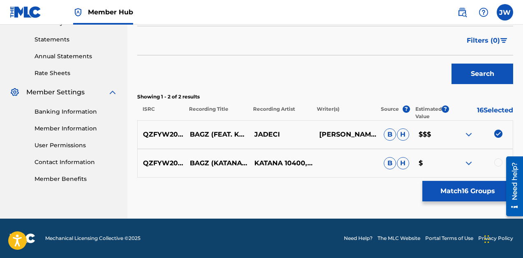
click at [497, 162] on div at bounding box center [498, 163] width 8 height 8
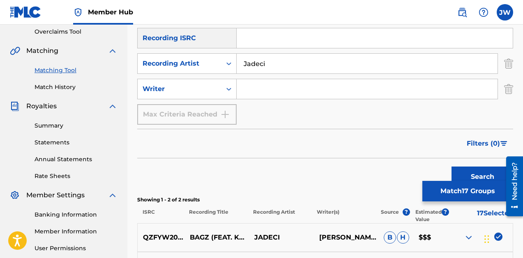
scroll to position [170, 0]
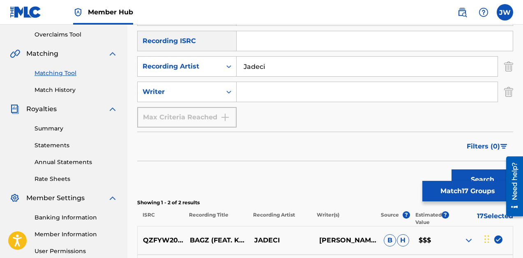
click at [315, 67] on input "Jadeci" at bounding box center [367, 67] width 261 height 20
type input "KATANA 10400"
click at [451, 170] on button "Search" at bounding box center [482, 180] width 62 height 21
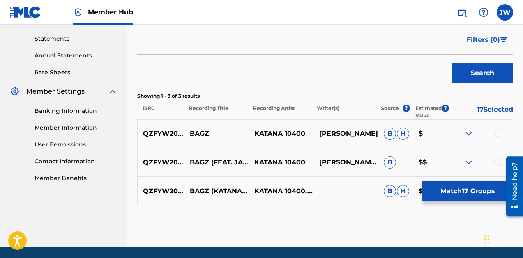
scroll to position [305, 0]
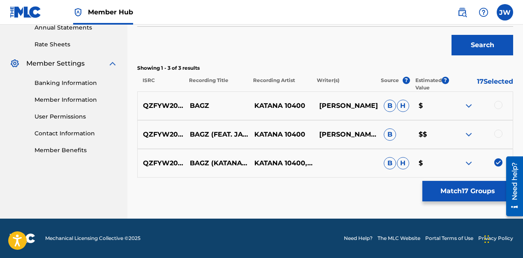
click at [498, 133] on div at bounding box center [498, 134] width 8 height 8
click at [499, 105] on div at bounding box center [498, 105] width 8 height 8
click at [488, 81] on p "19 Selected" at bounding box center [481, 84] width 64 height 15
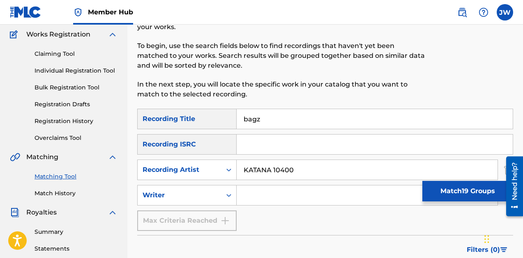
scroll to position [79, 0]
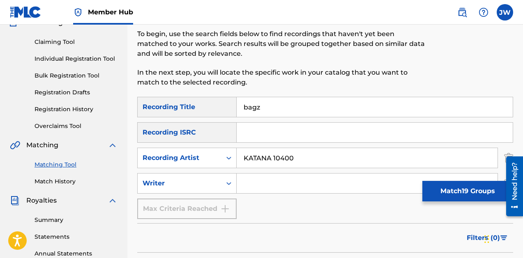
click at [269, 115] on input "bagz" at bounding box center [375, 107] width 276 height 20
type input "function"
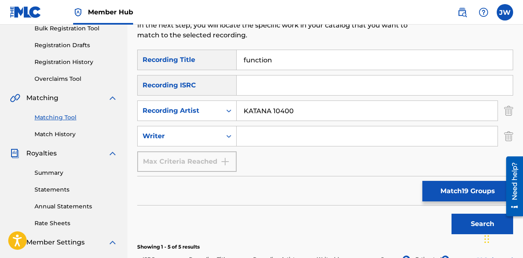
scroll to position [114, 0]
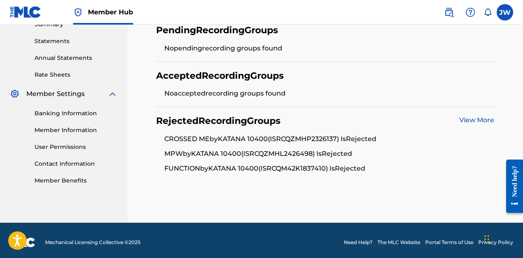
scroll to position [279, 0]
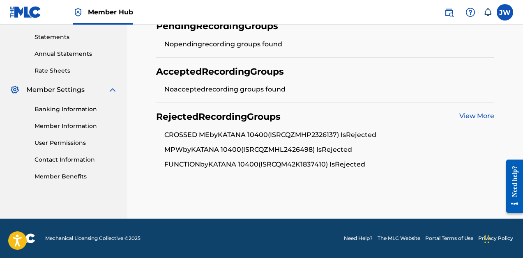
click at [468, 117] on link "View More" at bounding box center [476, 116] width 35 height 8
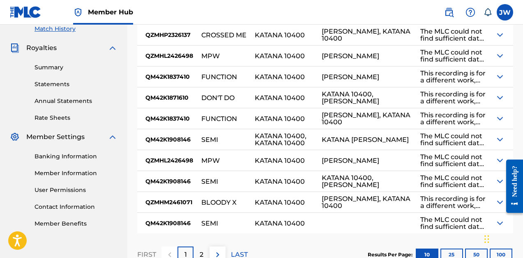
scroll to position [232, 0]
click at [159, 158] on div "QZMHL2426498" at bounding box center [169, 160] width 64 height 21
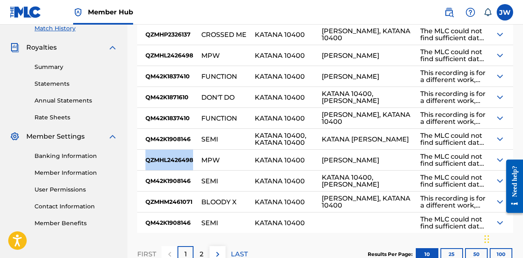
copy div "QZMHL2426498"
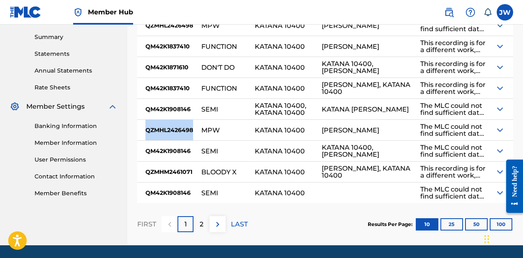
scroll to position [264, 0]
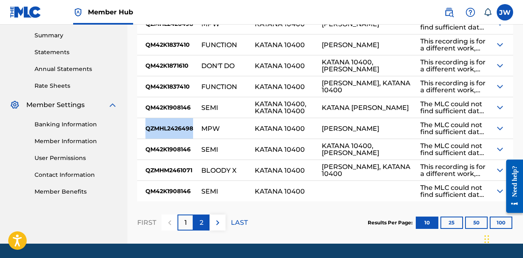
click at [207, 223] on div "2" at bounding box center [201, 223] width 16 height 16
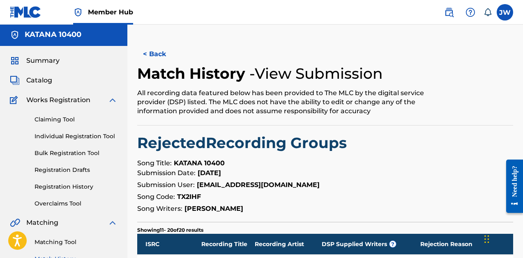
scroll to position [0, 0]
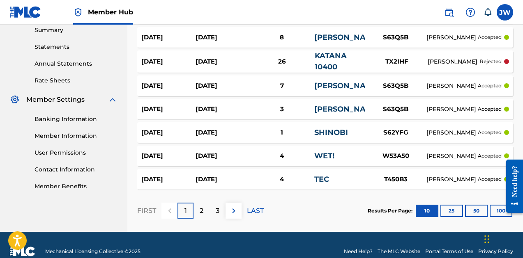
scroll to position [271, 0]
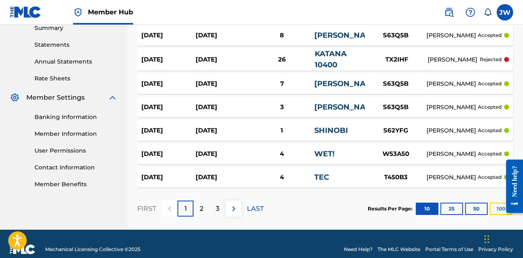
click at [497, 213] on button "100" at bounding box center [501, 209] width 23 height 12
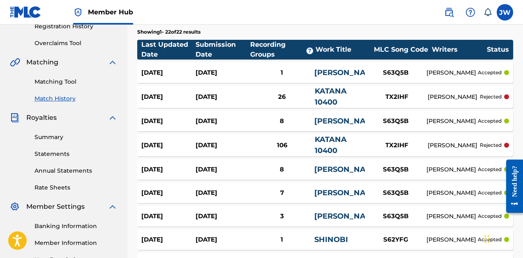
scroll to position [157, 0]
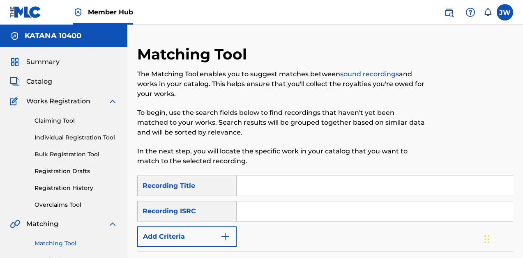
click at [271, 185] on input "Search Form" at bounding box center [375, 186] width 276 height 20
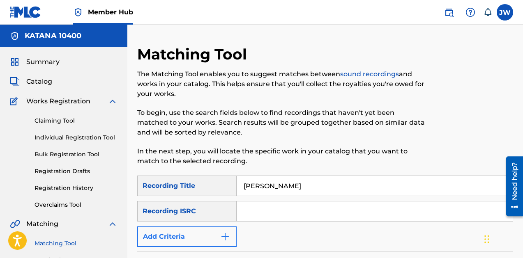
type input "sydney sweeney"
click at [200, 237] on button "Add Criteria" at bounding box center [186, 237] width 99 height 21
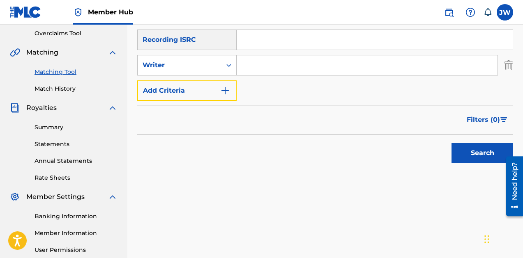
scroll to position [184, 0]
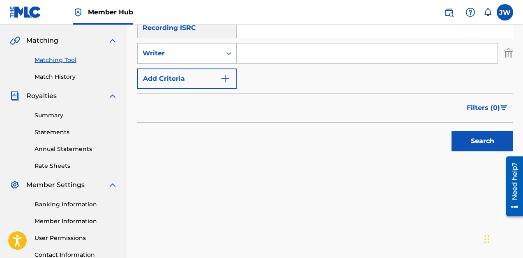
click at [224, 59] on div "Search Form" at bounding box center [228, 53] width 15 height 15
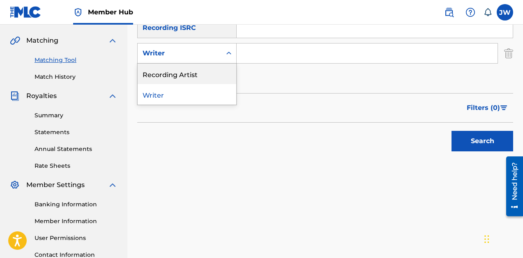
click at [215, 69] on div "Recording Artist" at bounding box center [187, 74] width 99 height 21
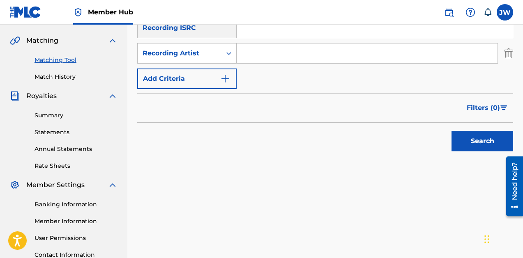
click at [254, 59] on input "Search Form" at bounding box center [367, 54] width 261 height 20
type input "KATANA 10400"
click at [451, 131] on button "Search" at bounding box center [482, 141] width 62 height 21
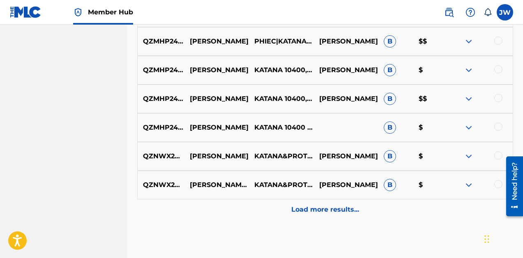
scroll to position [481, 0]
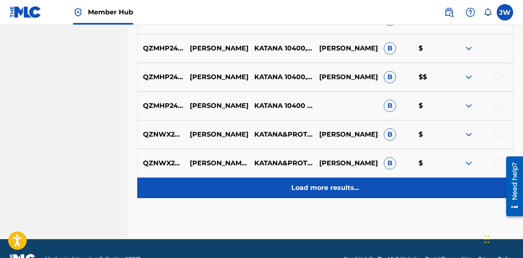
click at [324, 182] on div "Load more results..." at bounding box center [325, 188] width 376 height 21
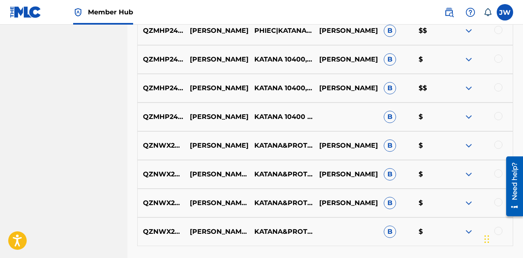
scroll to position [470, 0]
click at [499, 117] on div at bounding box center [498, 116] width 8 height 8
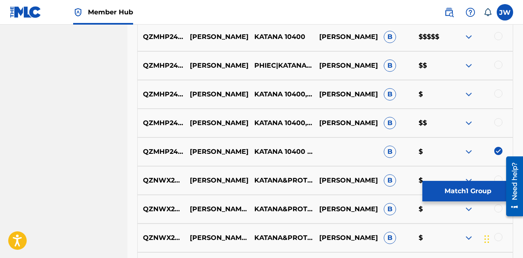
scroll to position [425, 0]
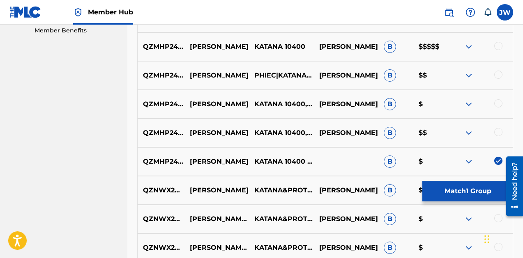
click at [499, 133] on div at bounding box center [498, 132] width 8 height 8
click at [499, 105] on div at bounding box center [498, 103] width 8 height 8
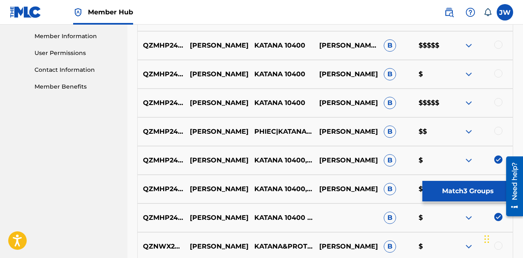
scroll to position [366, 0]
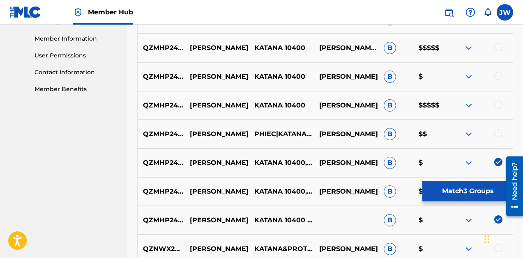
click at [496, 133] on div at bounding box center [498, 133] width 8 height 8
click at [499, 105] on div at bounding box center [498, 105] width 8 height 8
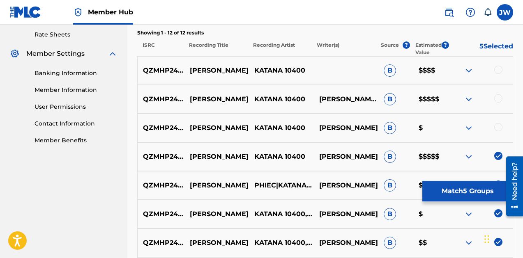
scroll to position [314, 0]
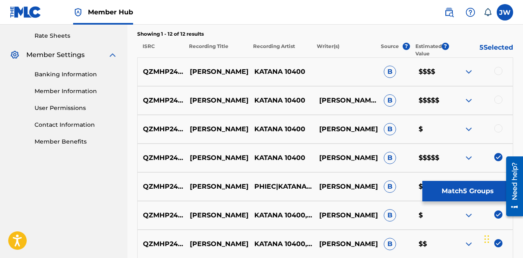
click at [499, 129] on div at bounding box center [498, 128] width 8 height 8
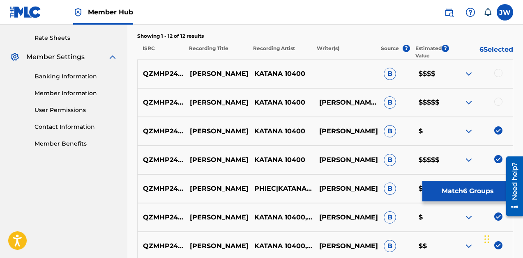
scroll to position [311, 0]
click at [500, 101] on div at bounding box center [498, 102] width 8 height 8
click at [500, 71] on div at bounding box center [498, 73] width 8 height 8
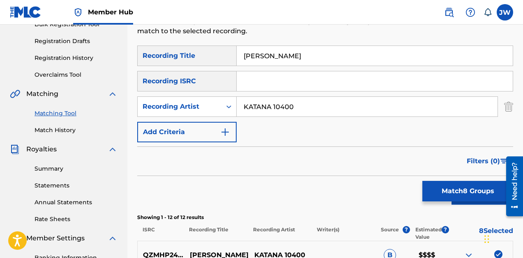
scroll to position [135, 0]
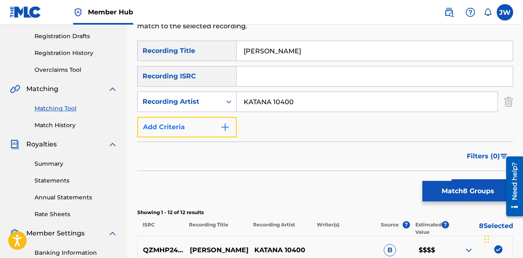
click at [225, 130] on img "Search Form" at bounding box center [225, 127] width 10 height 10
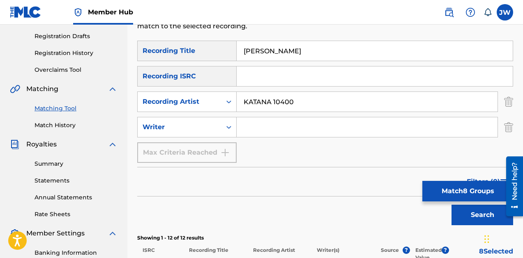
click at [261, 132] on input "Search Form" at bounding box center [367, 127] width 261 height 20
click at [451, 205] on button "Search" at bounding box center [482, 215] width 62 height 21
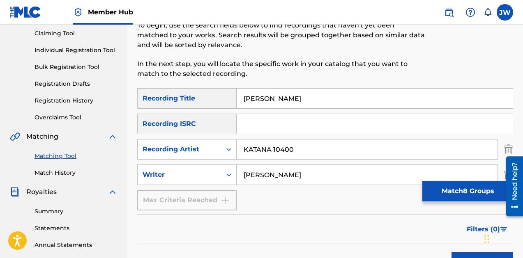
scroll to position [88, 0]
click at [295, 174] on input "jalin weems" at bounding box center [367, 175] width 261 height 20
type input "j"
click at [451, 252] on button "Search" at bounding box center [482, 262] width 62 height 21
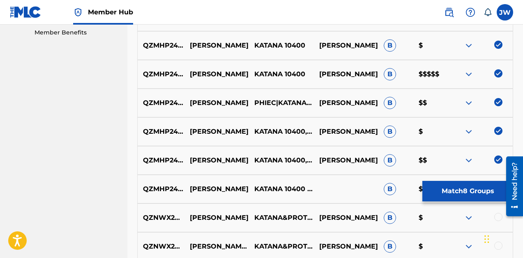
scroll to position [527, 0]
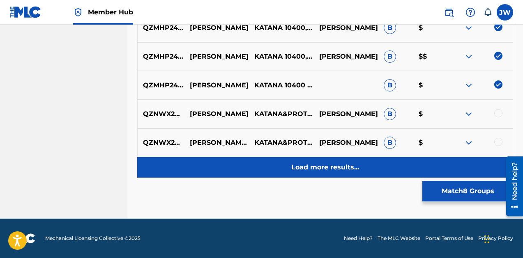
click at [336, 167] on p "Load more results..." at bounding box center [325, 168] width 68 height 10
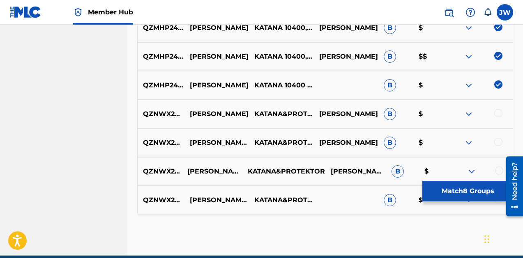
click at [272, 170] on p "KATANA&PROTEKTOR" at bounding box center [283, 172] width 83 height 10
click at [468, 116] on img at bounding box center [469, 114] width 10 height 10
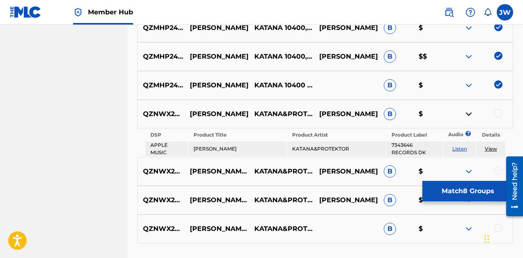
click at [473, 113] on img at bounding box center [469, 114] width 10 height 10
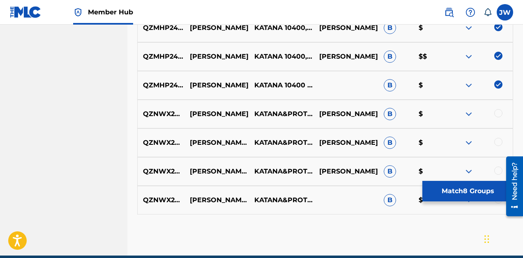
click at [467, 145] on img at bounding box center [469, 143] width 10 height 10
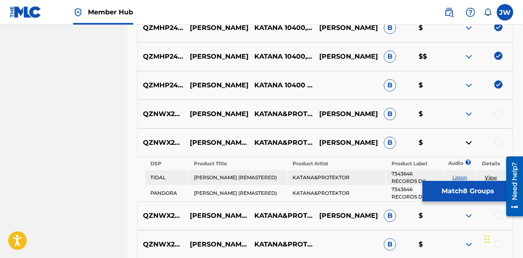
click at [467, 145] on img at bounding box center [469, 143] width 10 height 10
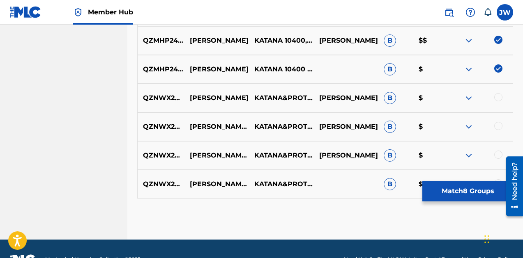
scroll to position [547, 0]
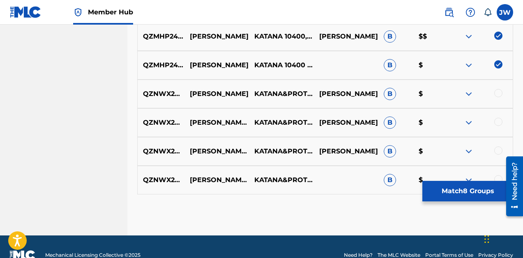
click at [471, 150] on img at bounding box center [469, 152] width 10 height 10
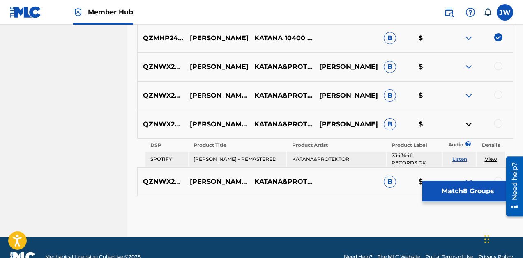
scroll to position [575, 0]
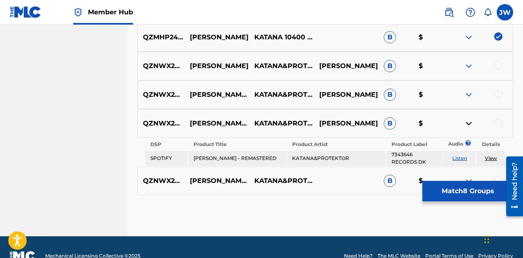
click at [460, 159] on link "Listen" at bounding box center [459, 158] width 15 height 6
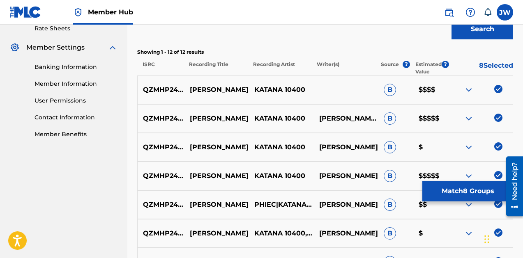
scroll to position [319, 0]
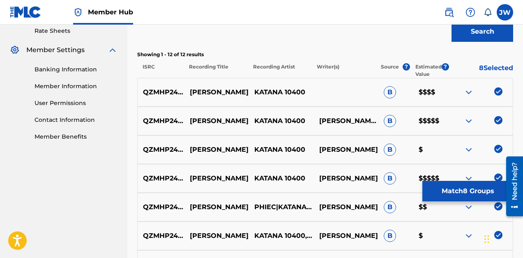
click at [469, 122] on img at bounding box center [469, 121] width 10 height 10
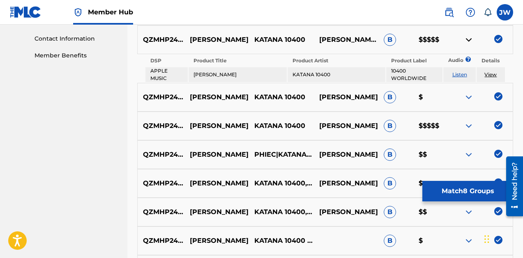
scroll to position [402, 0]
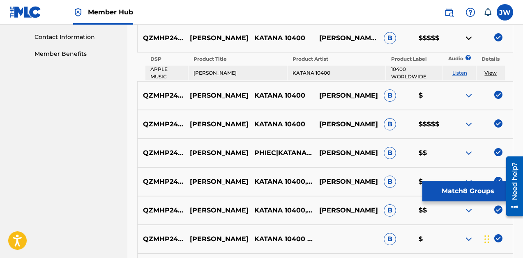
click at [469, 126] on img at bounding box center [469, 125] width 10 height 10
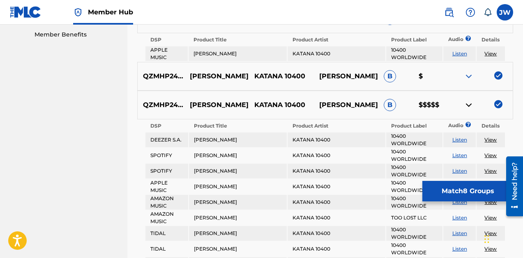
scroll to position [411, 0]
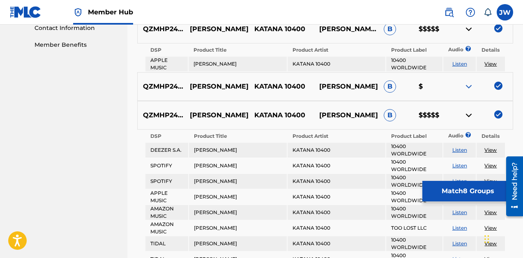
click at [466, 116] on img at bounding box center [469, 115] width 10 height 10
click at [467, 116] on img at bounding box center [469, 115] width 10 height 10
click at [517, 117] on div "Matching Tool The Matching Tool enables you to suggest matches between sound re…" at bounding box center [325, 116] width 396 height 964
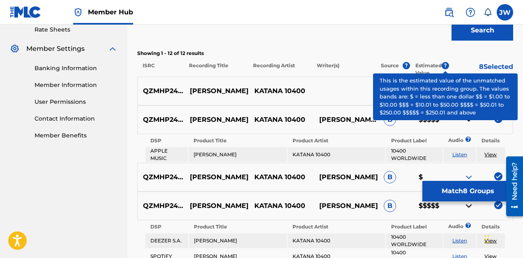
click at [445, 66] on span "?" at bounding box center [445, 65] width 7 height 7
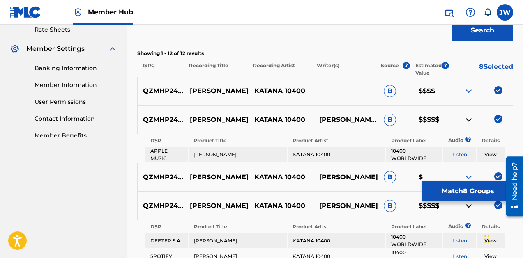
click at [470, 121] on img at bounding box center [469, 120] width 10 height 10
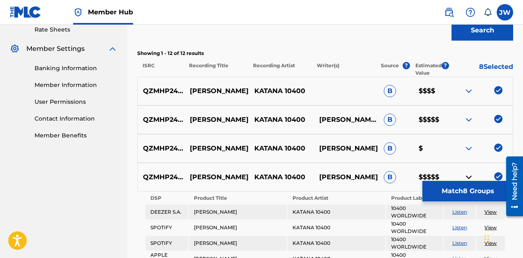
click at [468, 177] on img at bounding box center [469, 178] width 10 height 10
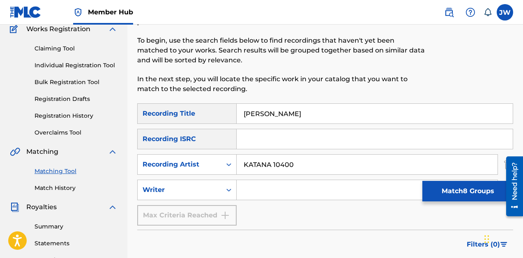
scroll to position [22, 0]
